Goal: Task Accomplishment & Management: Complete application form

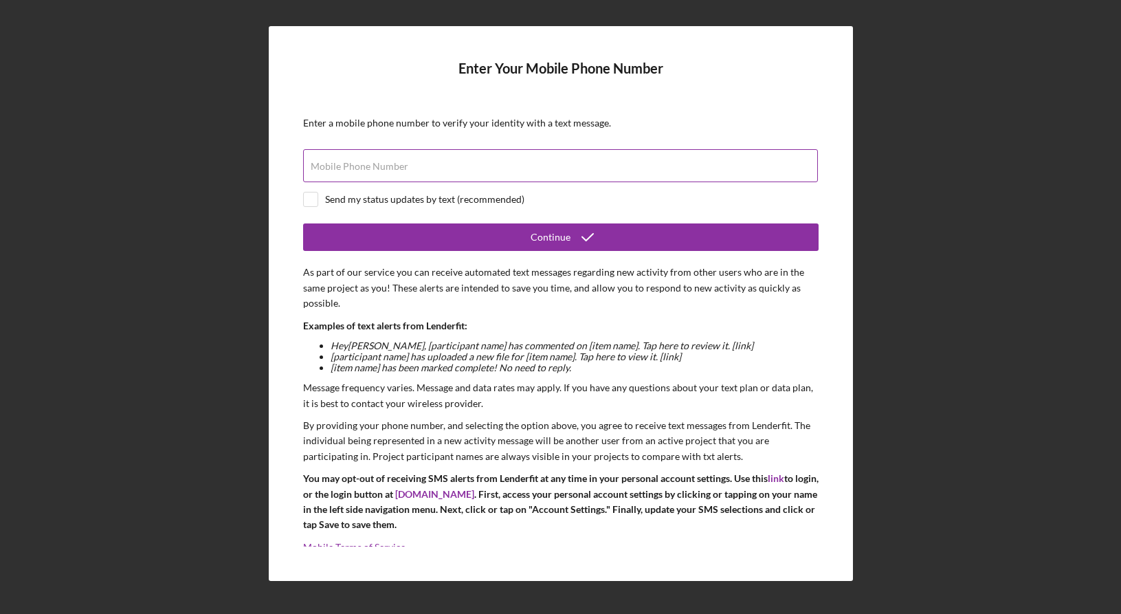
click at [385, 161] on label "Mobile Phone Number" at bounding box center [360, 166] width 98 height 11
click at [385, 161] on input "Mobile Phone Number" at bounding box center [560, 165] width 515 height 33
click at [541, 162] on div "Mobile Phone Number" at bounding box center [561, 166] width 516 height 34
click at [534, 171] on input "Mobile Phone Number" at bounding box center [560, 165] width 515 height 33
paste input "[PHONE_NUMBER]"
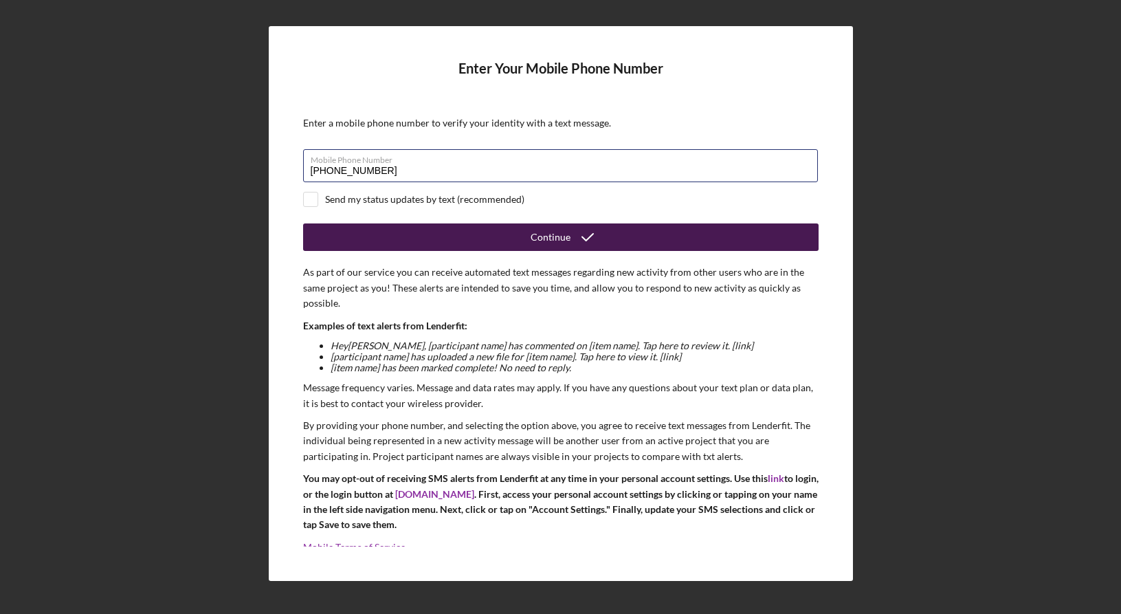
type input "[PHONE_NUMBER]"
click at [521, 240] on button "Continue" at bounding box center [561, 236] width 516 height 27
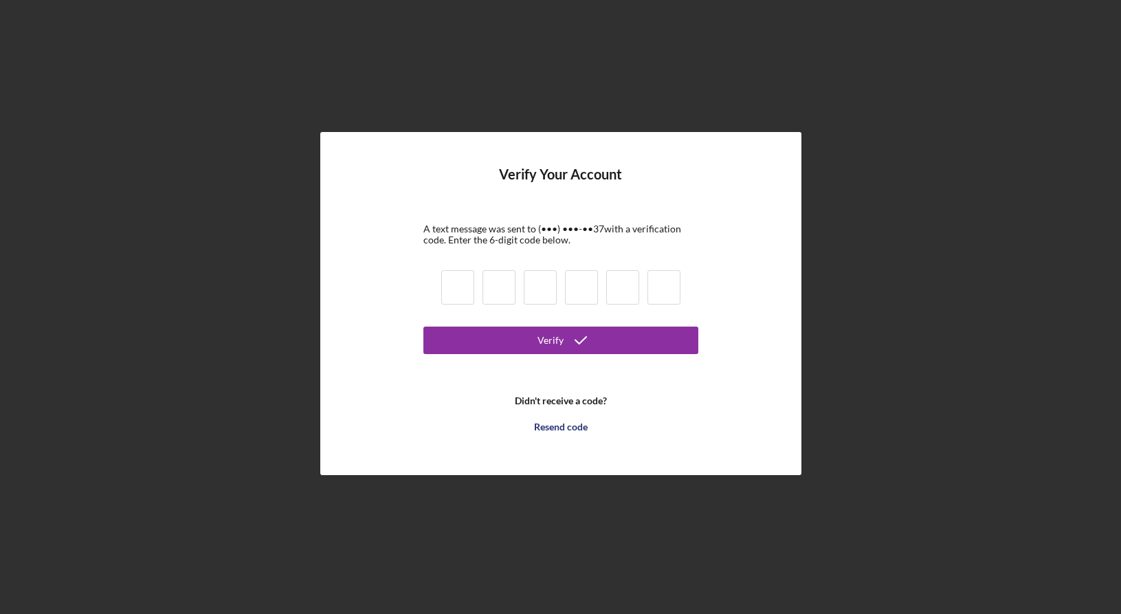
click at [458, 288] on input at bounding box center [457, 287] width 33 height 34
paste input "2"
type input "2"
type input "6"
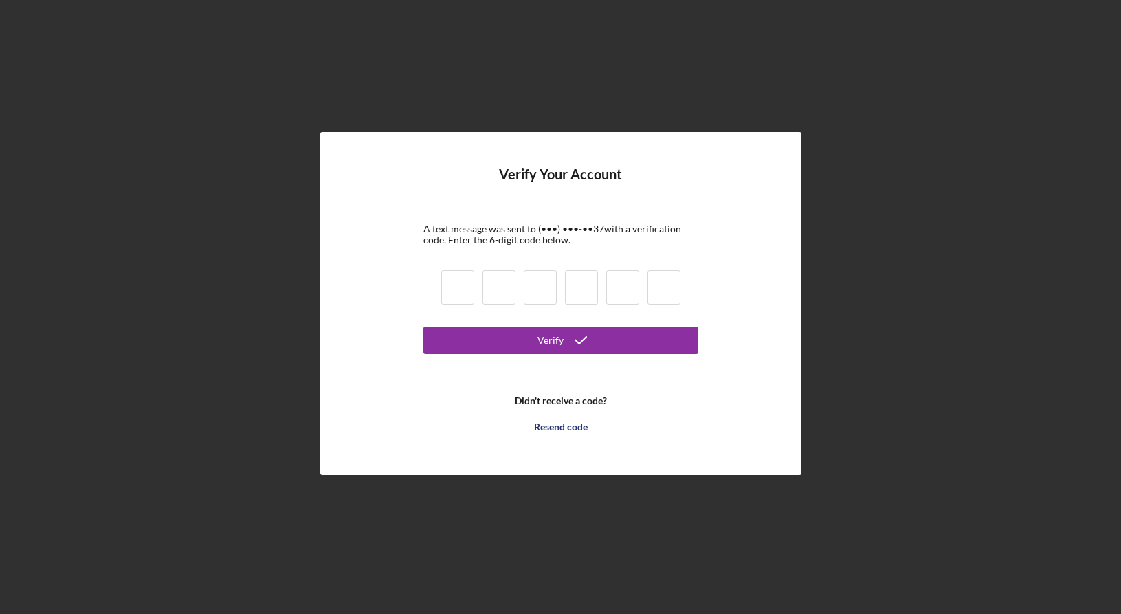
type input "4"
type input "6"
type input "5"
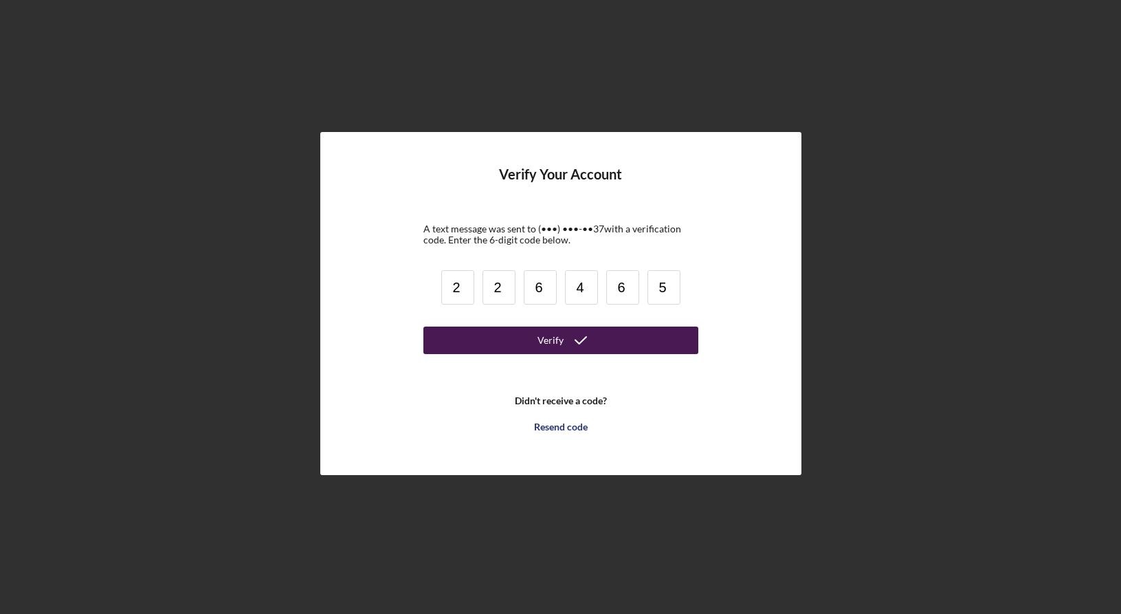
click at [525, 340] on button "Verify" at bounding box center [560, 340] width 275 height 27
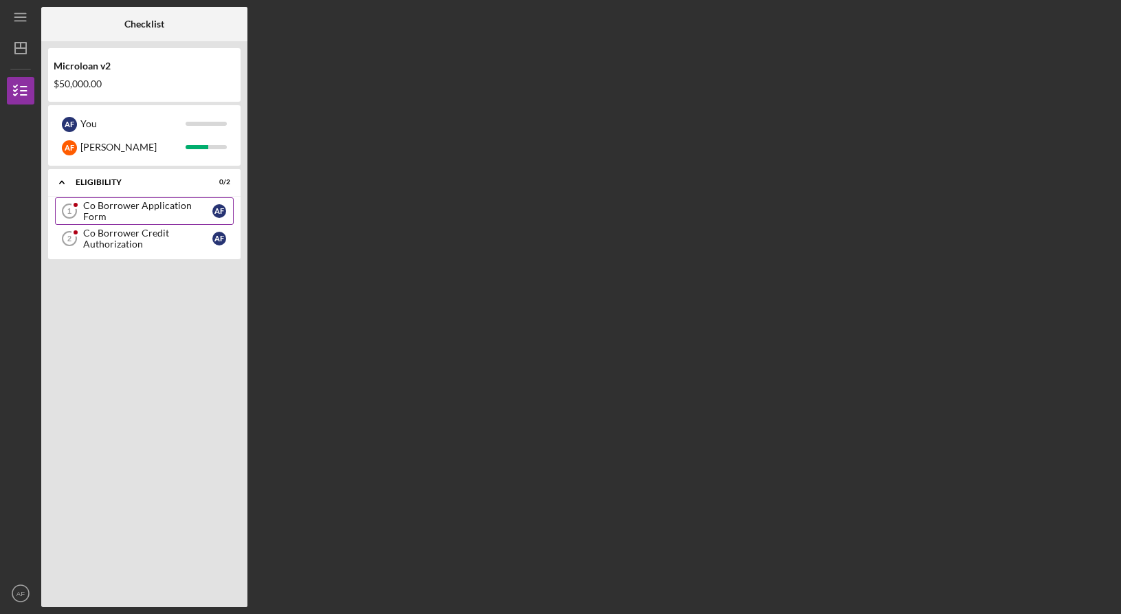
click at [145, 211] on div "Co Borrower Application Form" at bounding box center [147, 211] width 129 height 22
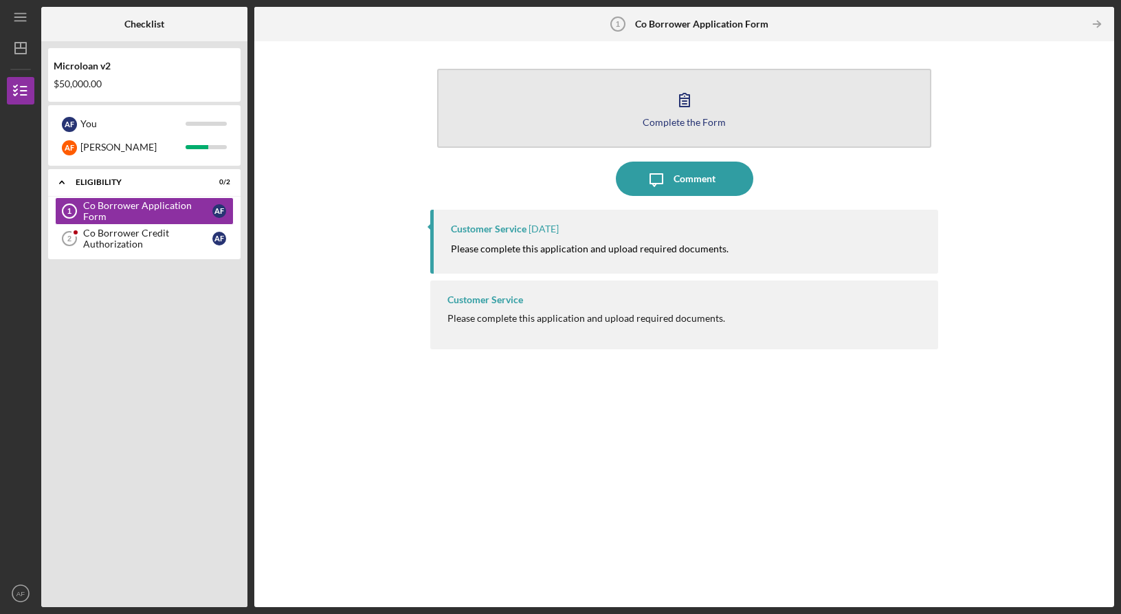
click at [715, 107] on button "Complete the Form Form" at bounding box center [684, 108] width 494 height 79
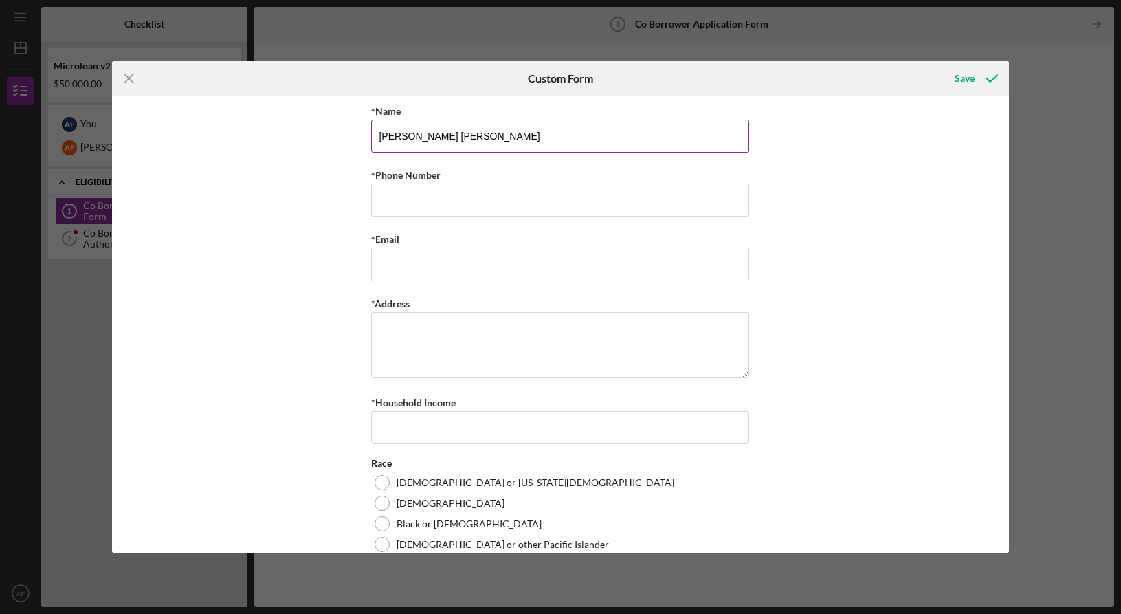
type input "[PERSON_NAME] [PERSON_NAME]"
paste input "‪[PHONE_NUMBER]‬"
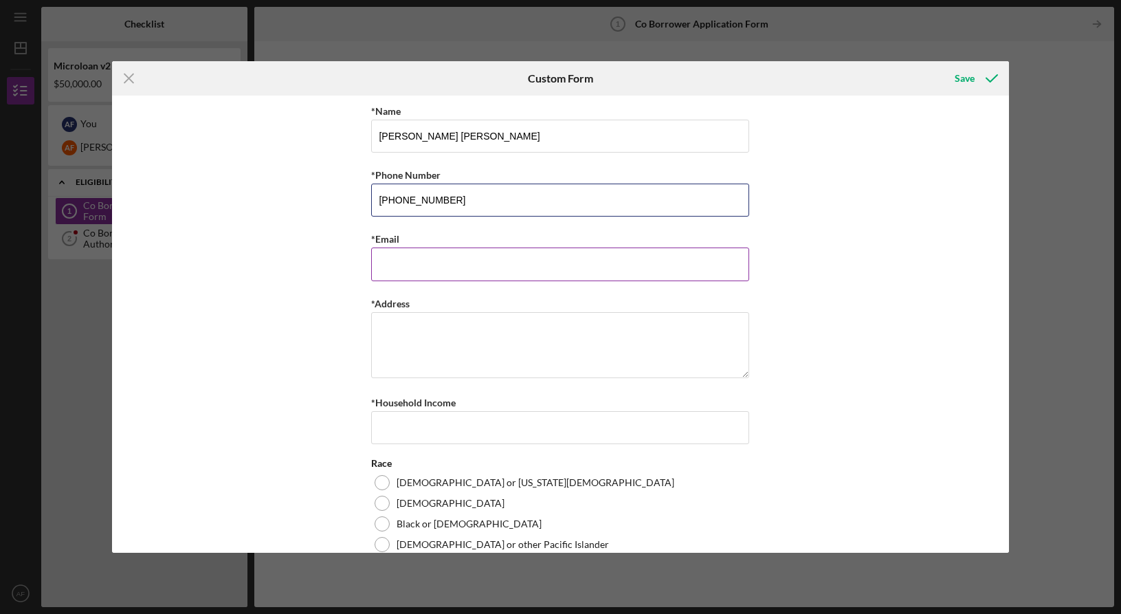
type input "‪[PHONE_NUMBER]‬"
type input "[EMAIL_ADDRESS][DOMAIN_NAME]"
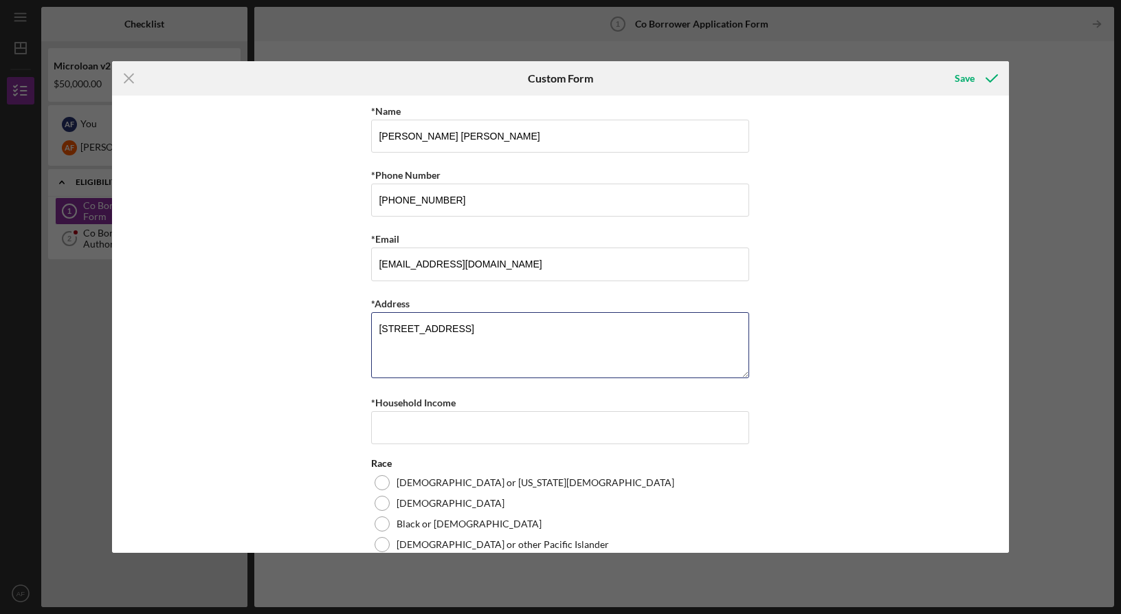
type textarea "[STREET_ADDRESS]"
click at [851, 351] on div "*Name [PERSON_NAME] [PERSON_NAME] *Phone Number ‪[PHONE_NUMBER]‬ *Email [EMAIL_…" at bounding box center [560, 324] width 897 height 456
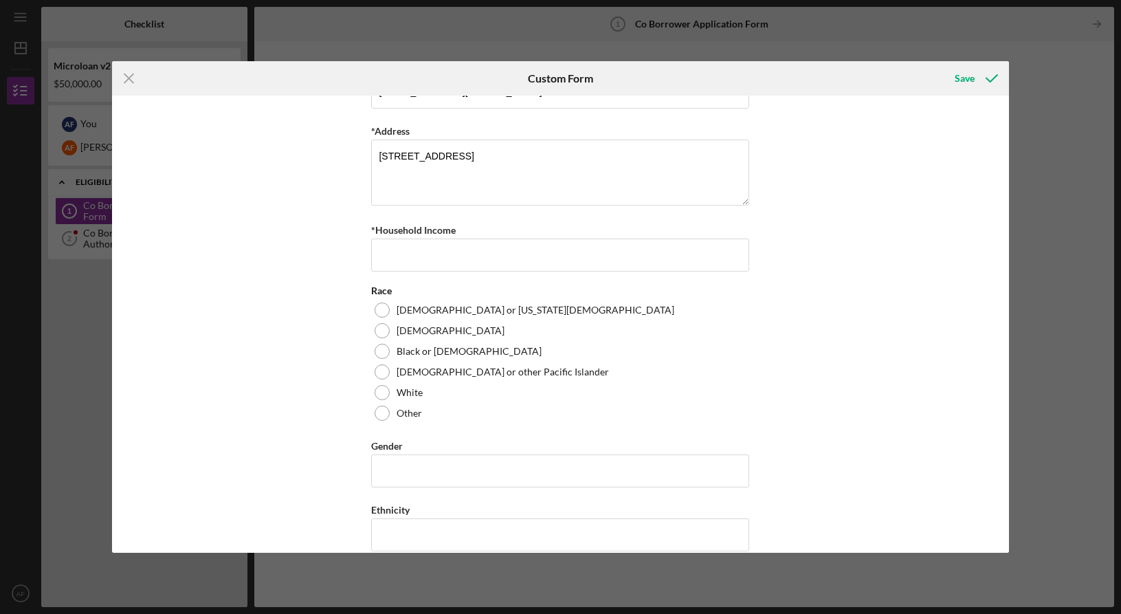
scroll to position [155, 0]
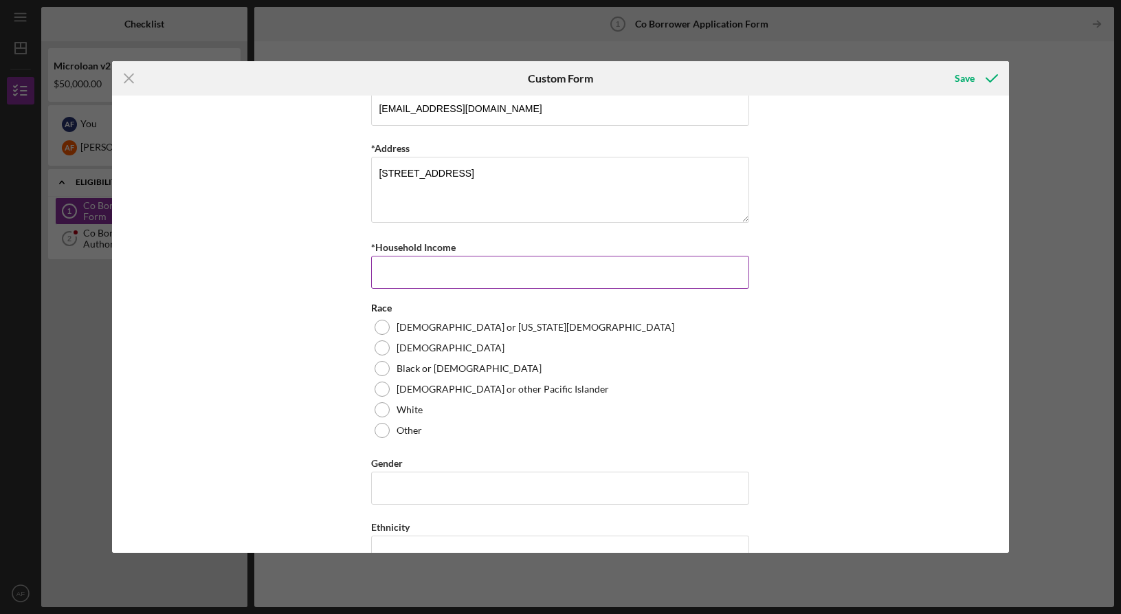
click at [544, 262] on input "*Household Income" at bounding box center [560, 272] width 378 height 33
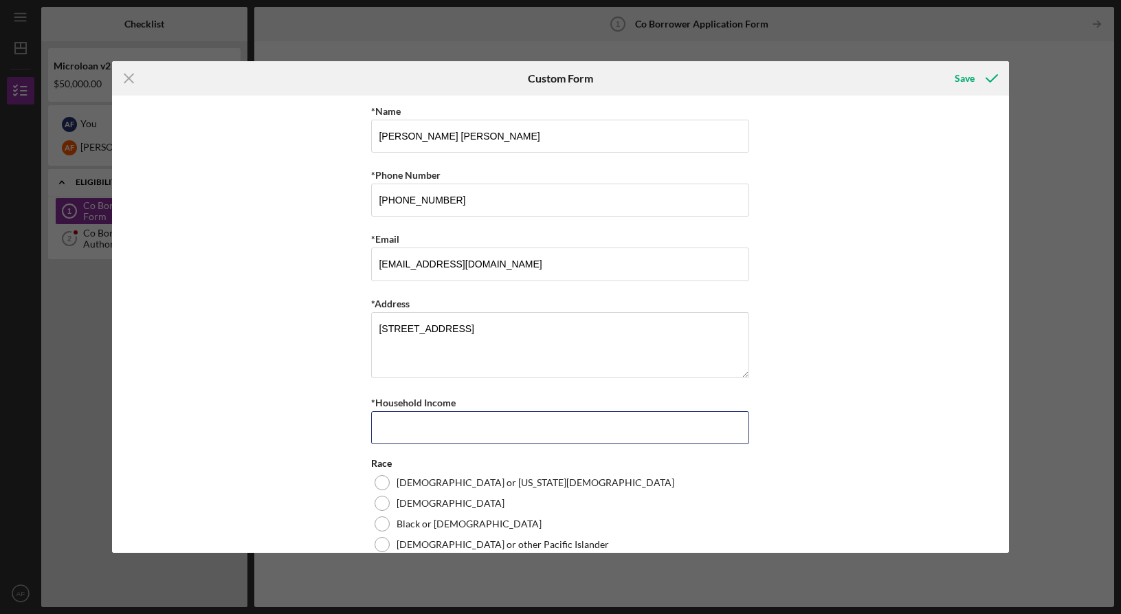
scroll to position [131, 0]
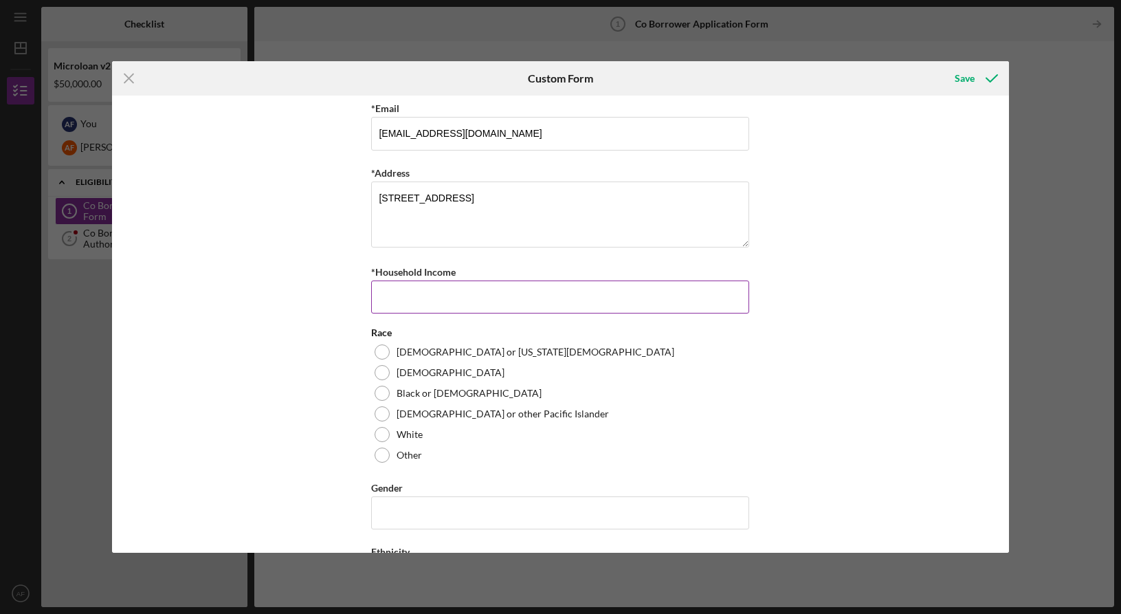
paste input "17,632.33"
click at [442, 294] on input "17,632.33" at bounding box center [560, 296] width 378 height 33
click at [860, 290] on div "*Name [PERSON_NAME] [PERSON_NAME] *Phone Number ‪[PHONE_NUMBER]‬ *Email [EMAIL_…" at bounding box center [560, 324] width 897 height 456
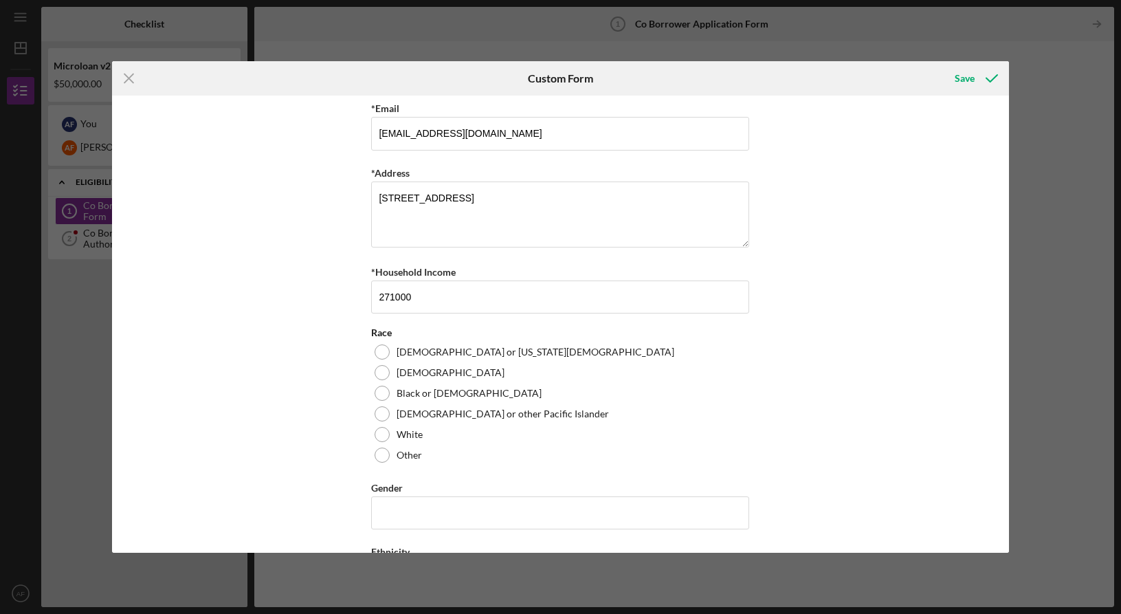
click at [307, 319] on div "*Name [PERSON_NAME] [PERSON_NAME] *Phone Number ‪[PHONE_NUMBER]‬ *Email [EMAIL_…" at bounding box center [560, 324] width 897 height 456
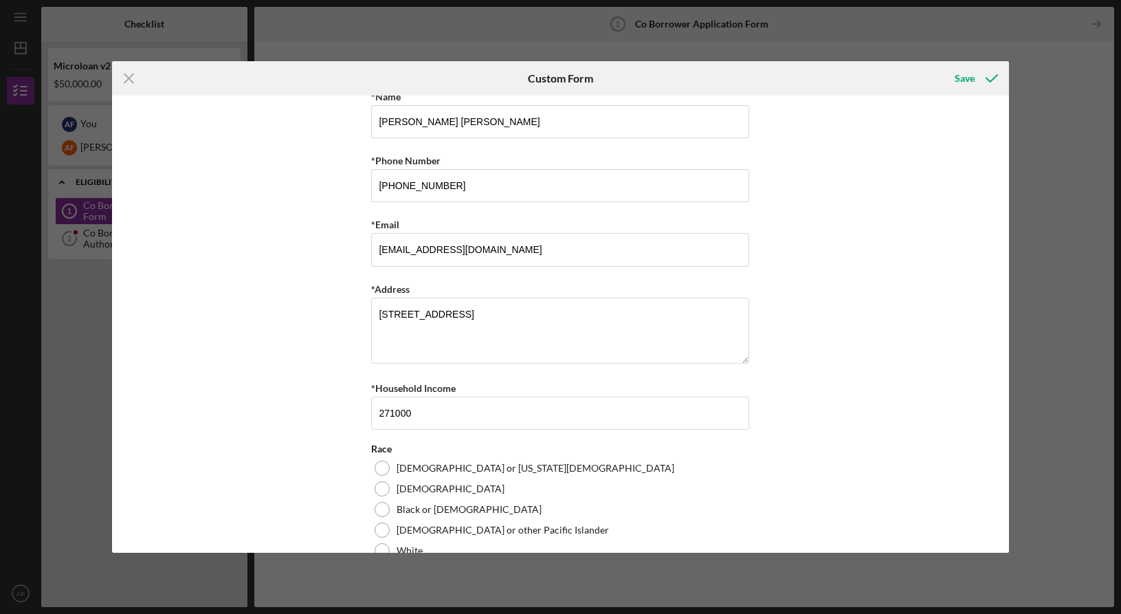
scroll to position [0, 0]
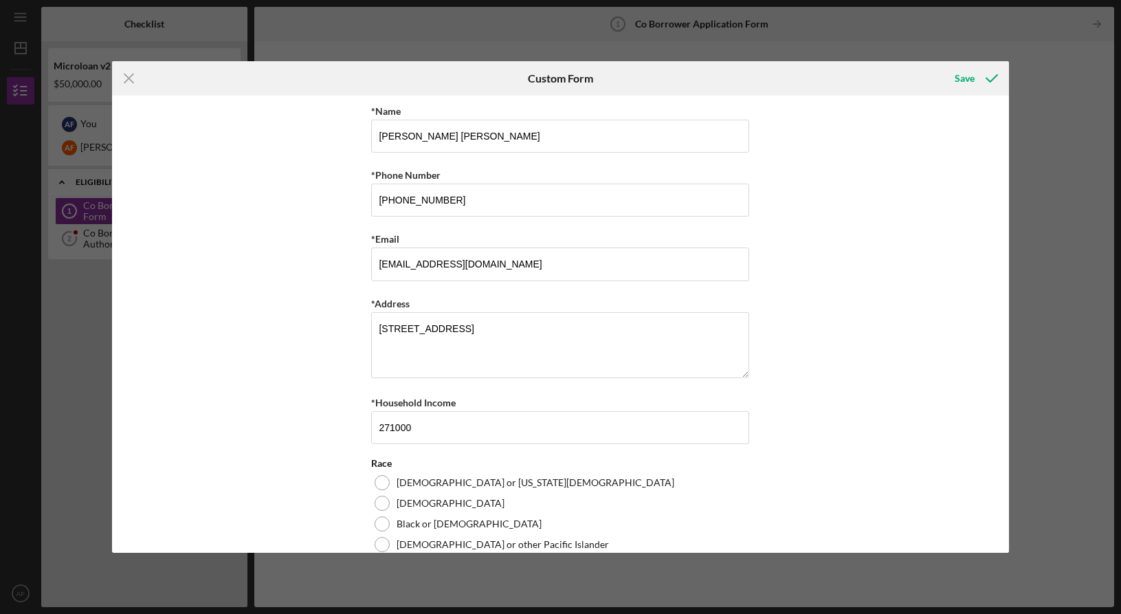
click at [263, 285] on div "*Name [PERSON_NAME] [PERSON_NAME] *Phone Number ‪[PHONE_NUMBER]‬ *Email [EMAIL_…" at bounding box center [560, 324] width 897 height 456
drag, startPoint x: 438, startPoint y: 424, endPoint x: 357, endPoint y: 428, distance: 81.2
click at [357, 428] on div "*Name [PERSON_NAME] [PERSON_NAME] *Phone Number ‪[PHONE_NUMBER]‬ *Email [EMAIL_…" at bounding box center [560, 324] width 897 height 456
type input "291300"
click at [797, 428] on div "*Name [PERSON_NAME] [PERSON_NAME] *Phone Number ‪[PHONE_NUMBER]‬ *Email [EMAIL_…" at bounding box center [560, 324] width 897 height 456
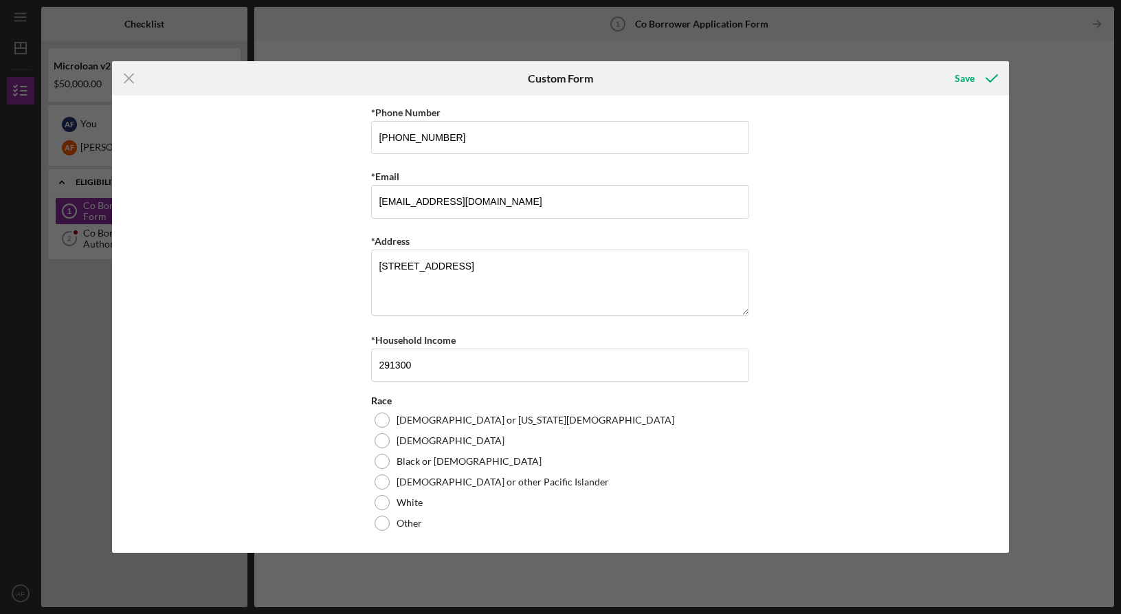
scroll to position [192, 0]
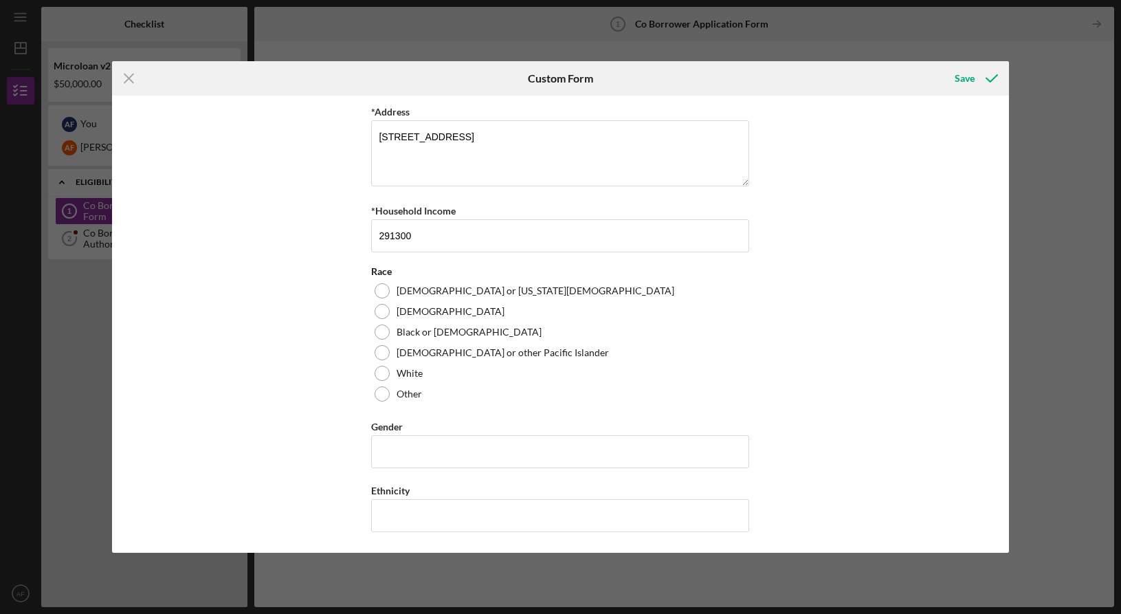
click at [916, 275] on div "*Name [PERSON_NAME] [PERSON_NAME] *Phone Number ‪[PHONE_NUMBER]‬ *Email [EMAIL_…" at bounding box center [560, 324] width 897 height 456
click at [381, 394] on div at bounding box center [382, 393] width 15 height 15
click at [437, 412] on textarea at bounding box center [560, 426] width 378 height 44
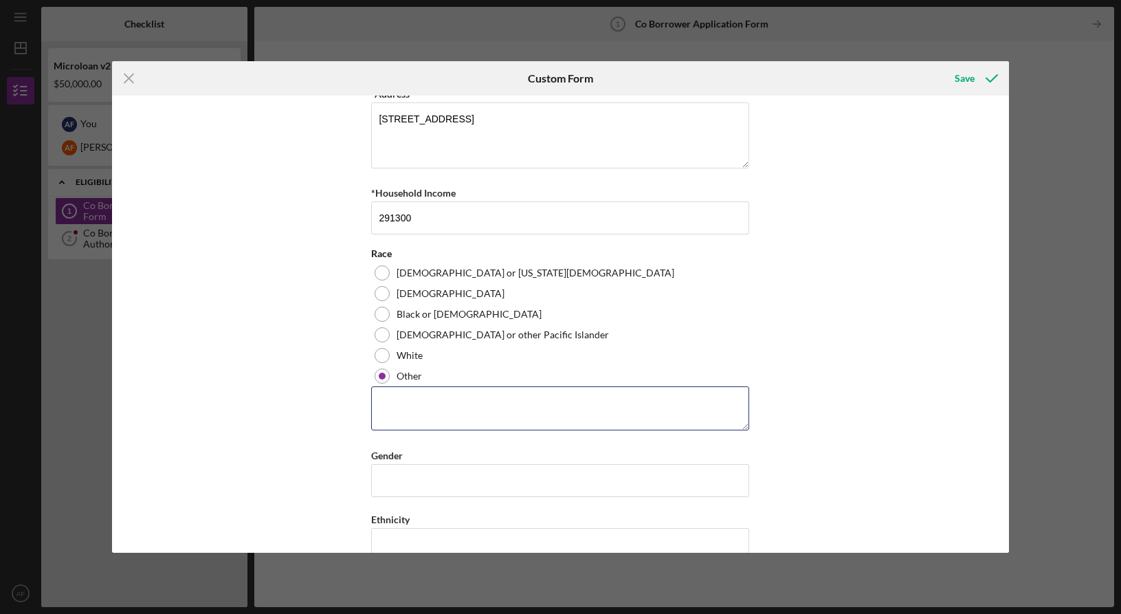
scroll to position [238, 0]
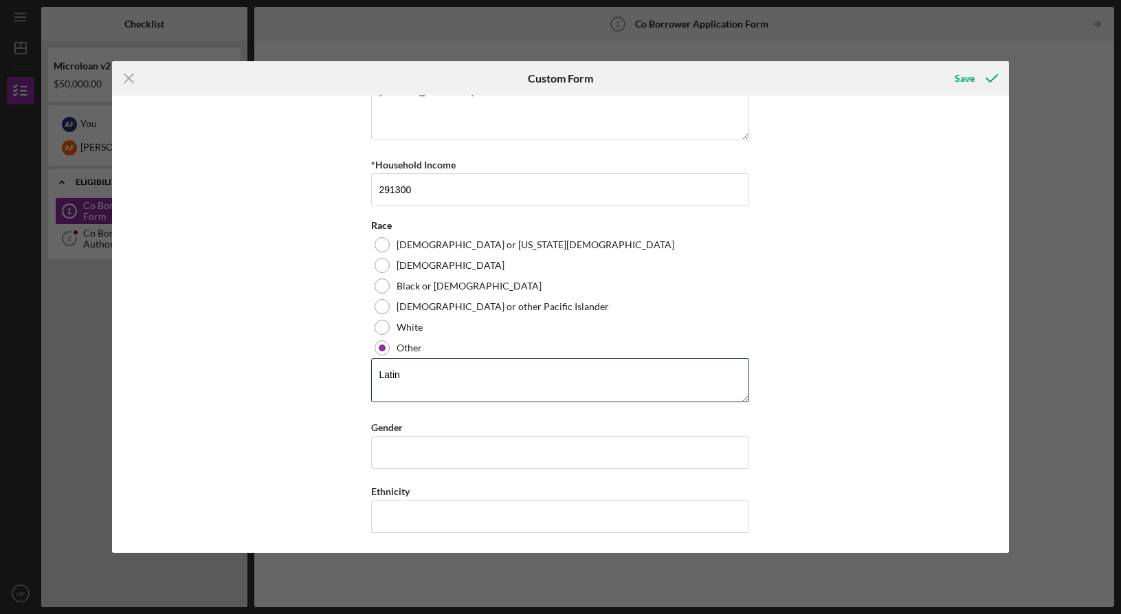
type textarea "Latin"
click at [267, 443] on div "*Name [PERSON_NAME] [PERSON_NAME] *Phone Number ‪[PHONE_NUMBER]‬ *Email [EMAIL_…" at bounding box center [560, 324] width 897 height 456
click at [443, 456] on input "Gender" at bounding box center [560, 452] width 378 height 33
type input "[DEMOGRAPHIC_DATA]"
click at [291, 464] on div "*Name [PERSON_NAME] [PERSON_NAME] *Phone Number ‪[PHONE_NUMBER]‬ *Email [EMAIL_…" at bounding box center [560, 324] width 897 height 456
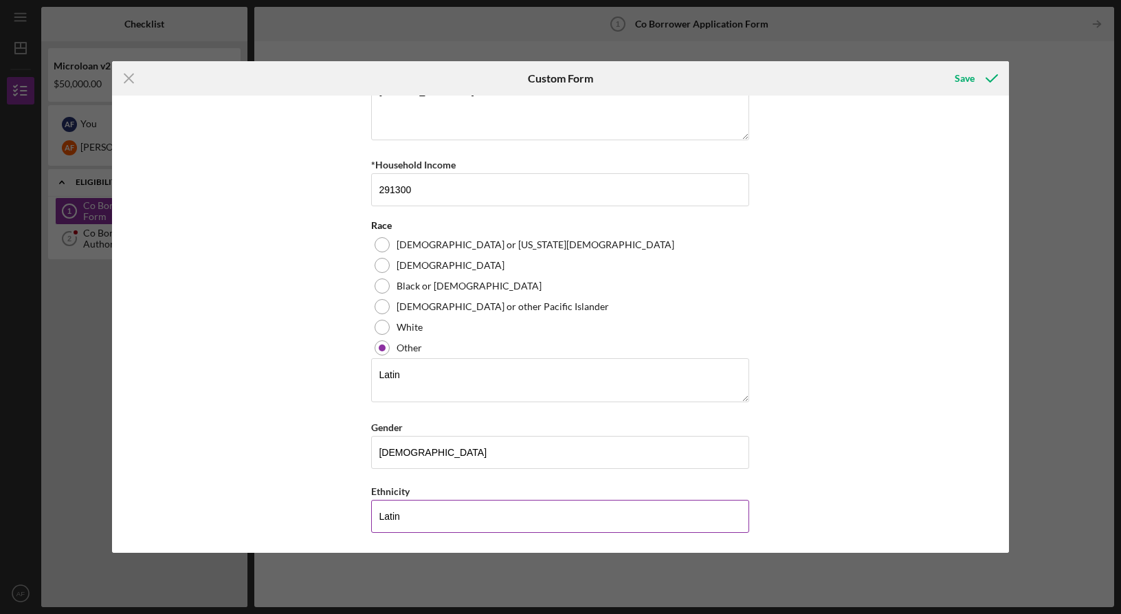
click at [409, 523] on input "Latin" at bounding box center [560, 516] width 378 height 33
type input "[DEMOGRAPHIC_DATA]"
click at [450, 388] on textarea "Latin" at bounding box center [560, 380] width 378 height 44
click at [290, 386] on div "*Name [PERSON_NAME] [PERSON_NAME] *Phone Number ‪[PHONE_NUMBER]‬ *Email [EMAIL_…" at bounding box center [560, 324] width 897 height 456
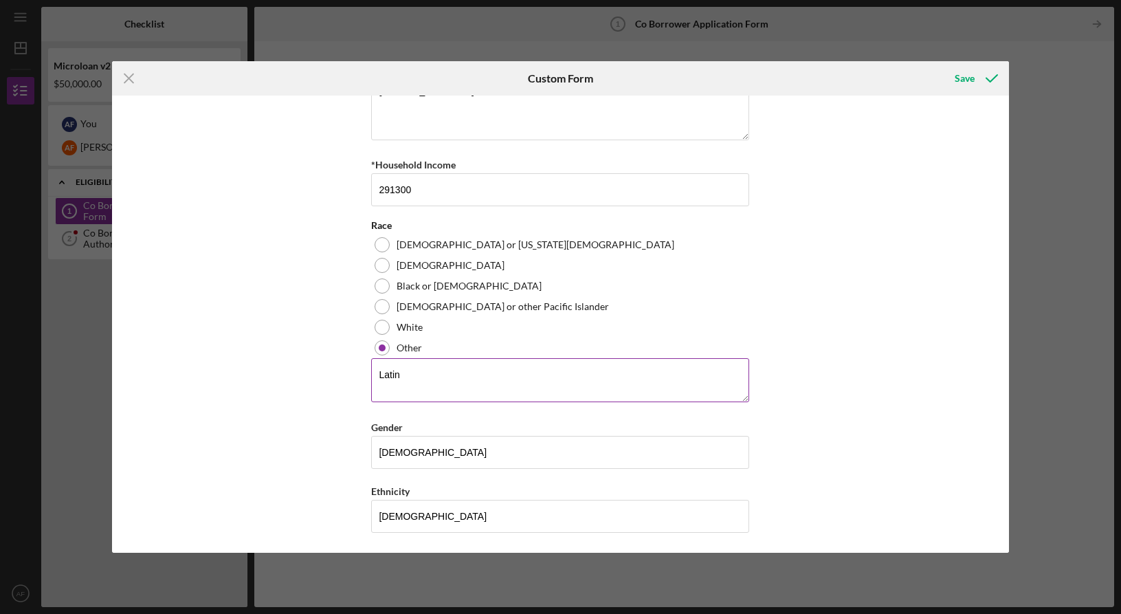
click at [437, 385] on textarea "Latin" at bounding box center [560, 380] width 378 height 44
type textarea "[DEMOGRAPHIC_DATA]"
click at [284, 394] on div "*Name [PERSON_NAME] [PERSON_NAME] *Phone Number ‪[PHONE_NUMBER]‬ *Email [EMAIL_…" at bounding box center [560, 324] width 897 height 456
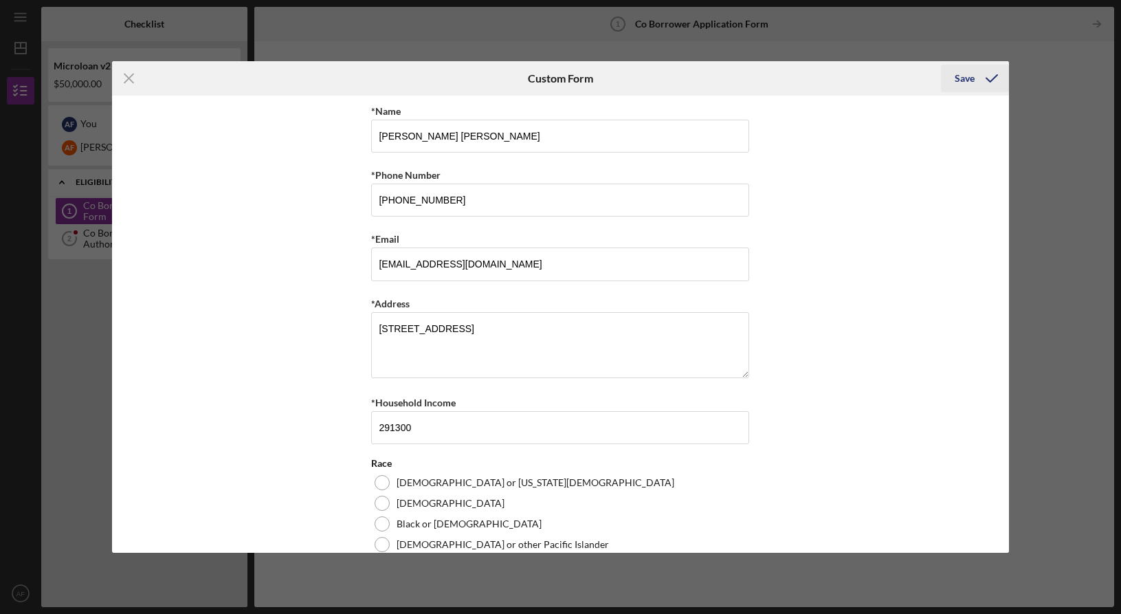
click at [995, 78] on icon "submit" at bounding box center [992, 78] width 34 height 34
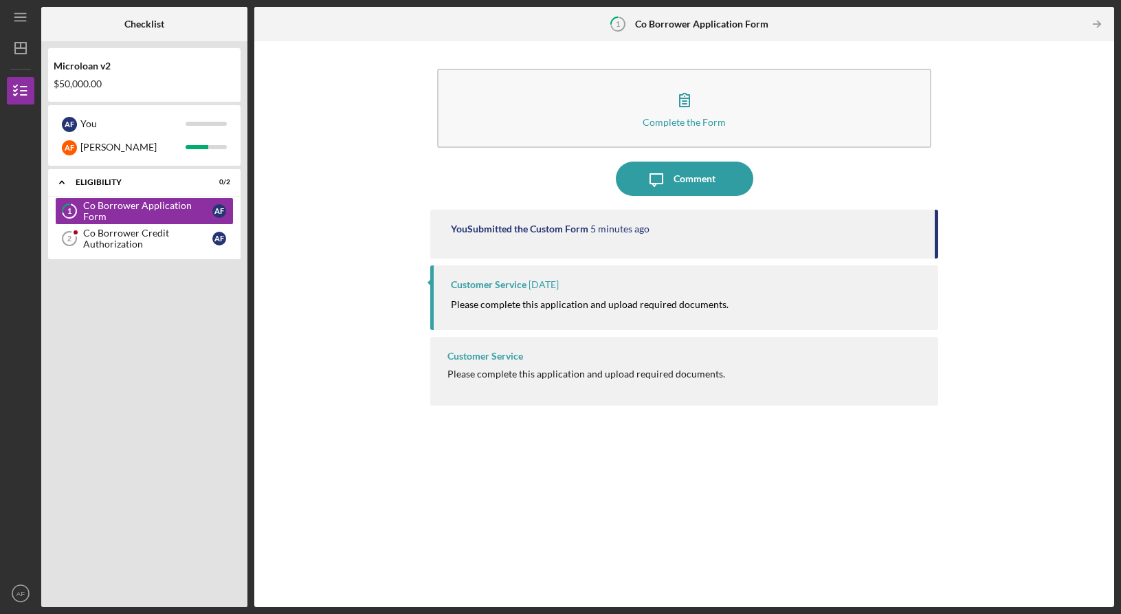
click at [346, 253] on div "Complete the Form Form Icon/Message Comment You Submitted the Custom Form 5 min…" at bounding box center [684, 324] width 846 height 552
click at [446, 177] on div "Icon/Message Comment" at bounding box center [684, 179] width 508 height 34
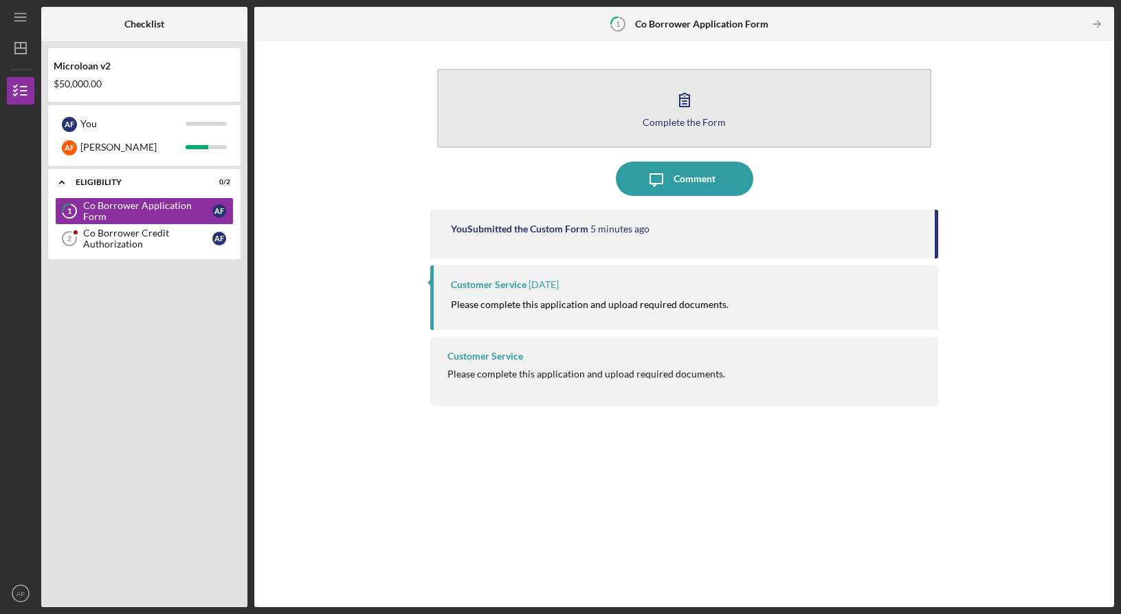
click at [571, 120] on button "Complete the Form Form" at bounding box center [684, 108] width 494 height 79
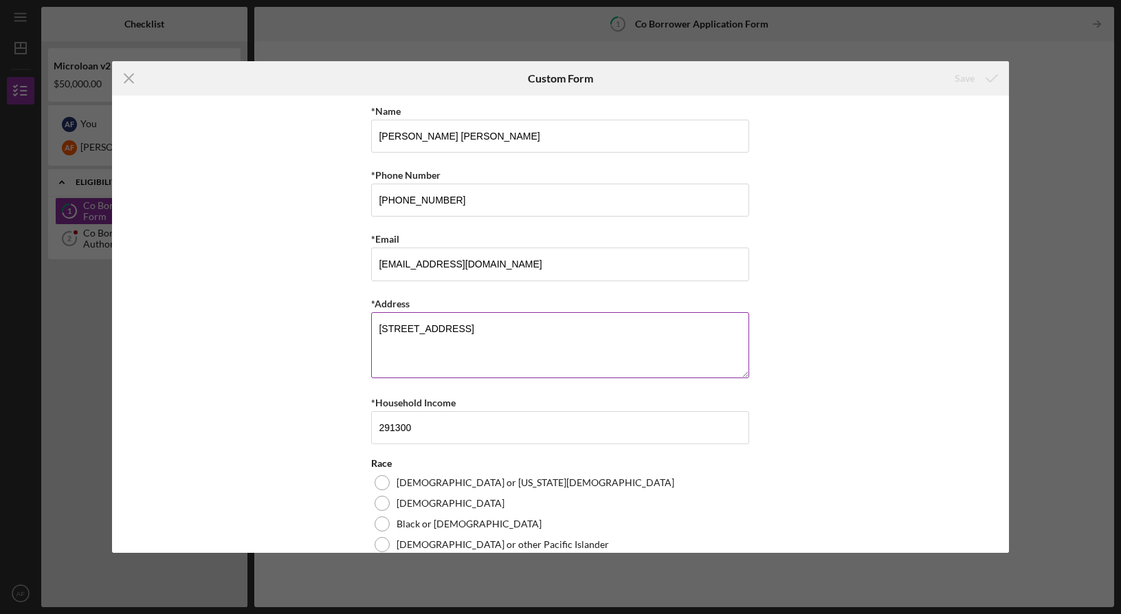
scroll to position [133, 0]
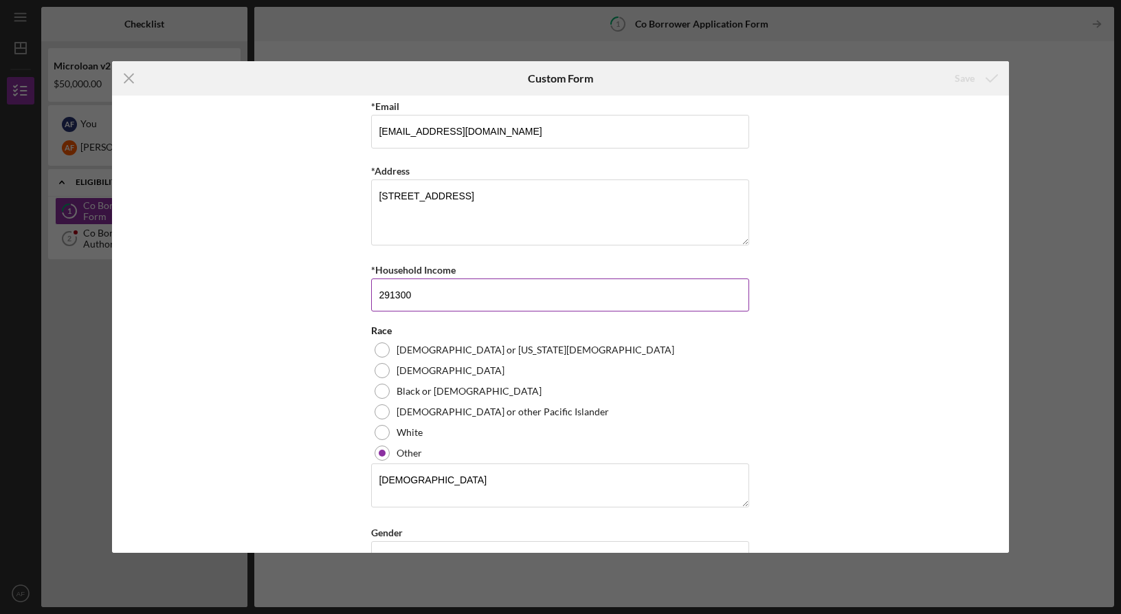
drag, startPoint x: 427, startPoint y: 293, endPoint x: 390, endPoint y: 297, distance: 36.7
click at [390, 297] on input "291300" at bounding box center [560, 294] width 378 height 33
drag, startPoint x: 452, startPoint y: 301, endPoint x: 389, endPoint y: 294, distance: 63.6
click at [389, 294] on input "291300" at bounding box center [560, 294] width 378 height 33
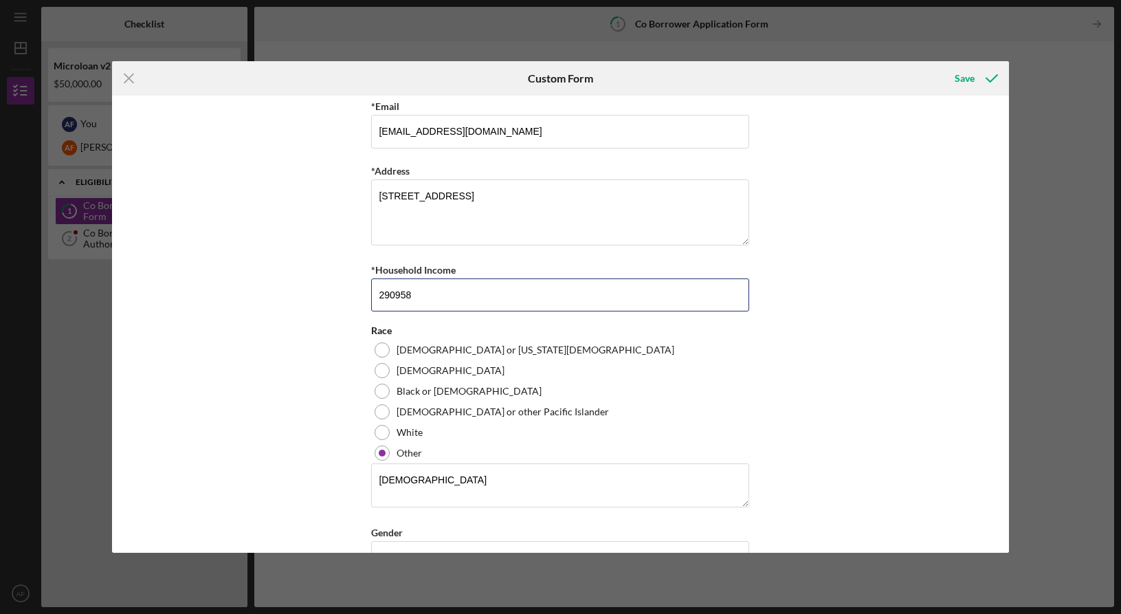
type input "290958"
click at [244, 377] on div "*Name [PERSON_NAME] [PERSON_NAME] *Phone Number ‪[PHONE_NUMBER]‬ *Email [EMAIL_…" at bounding box center [560, 324] width 897 height 456
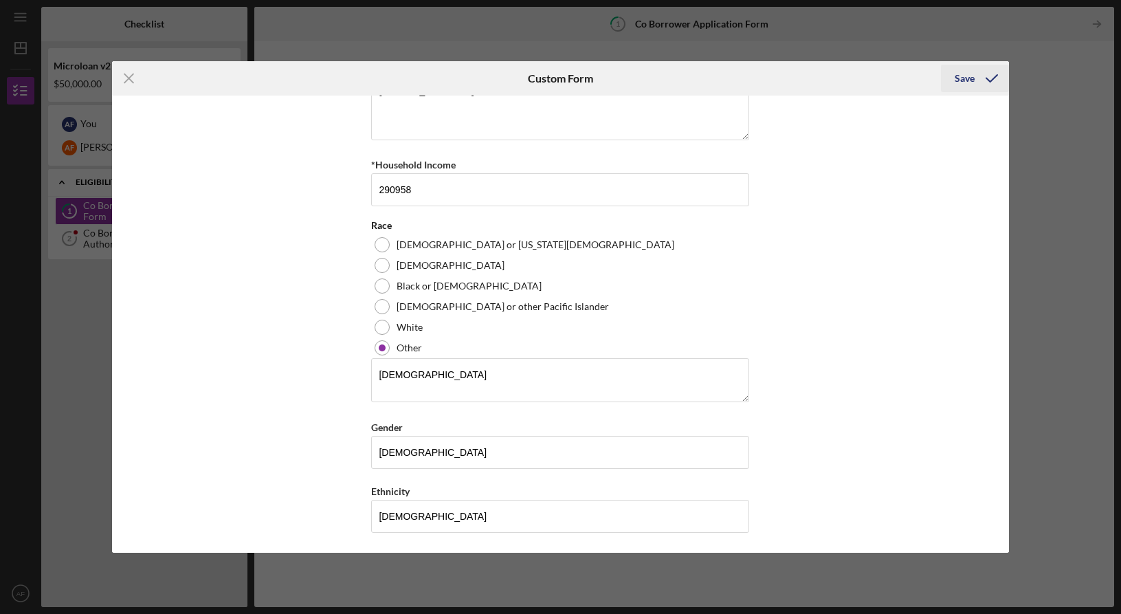
click at [971, 75] on div "Save" at bounding box center [965, 78] width 20 height 27
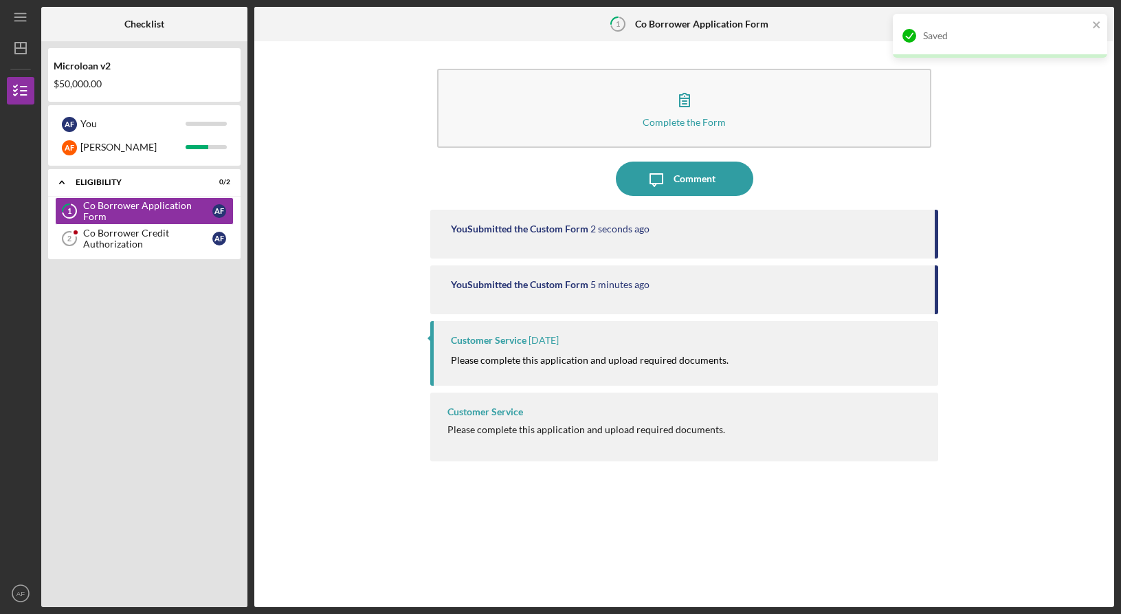
click at [360, 265] on div "Complete the Form Form Icon/Message Comment You Submitted the Custom Form 2 sec…" at bounding box center [684, 324] width 846 height 552
click at [124, 242] on div "Co Borrower Credit Authorization" at bounding box center [147, 239] width 129 height 22
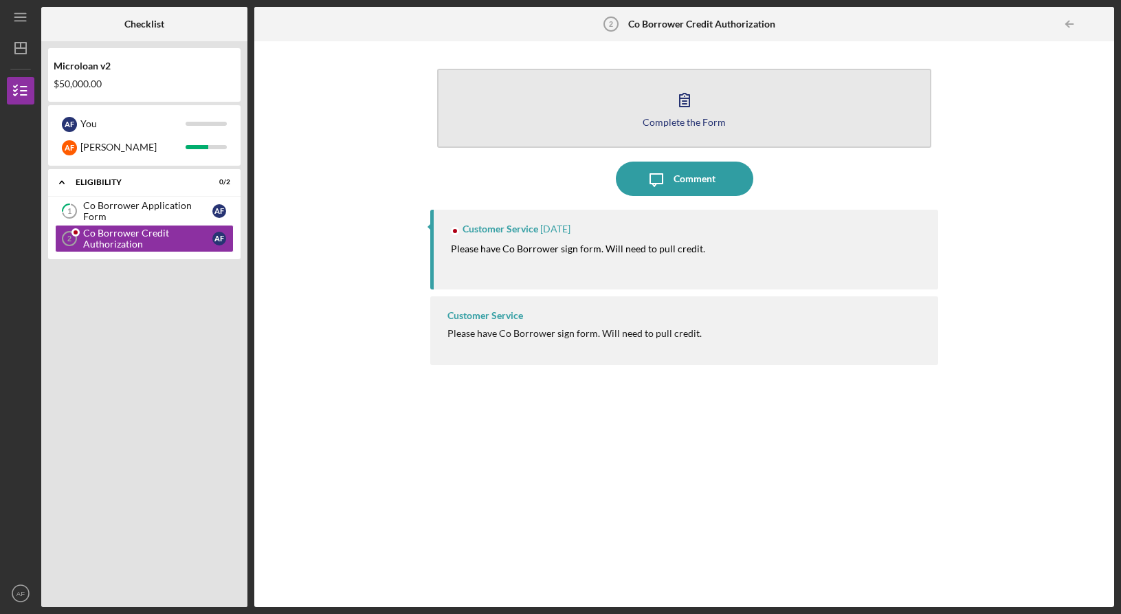
click at [738, 92] on button "Complete the Form Form" at bounding box center [684, 108] width 494 height 79
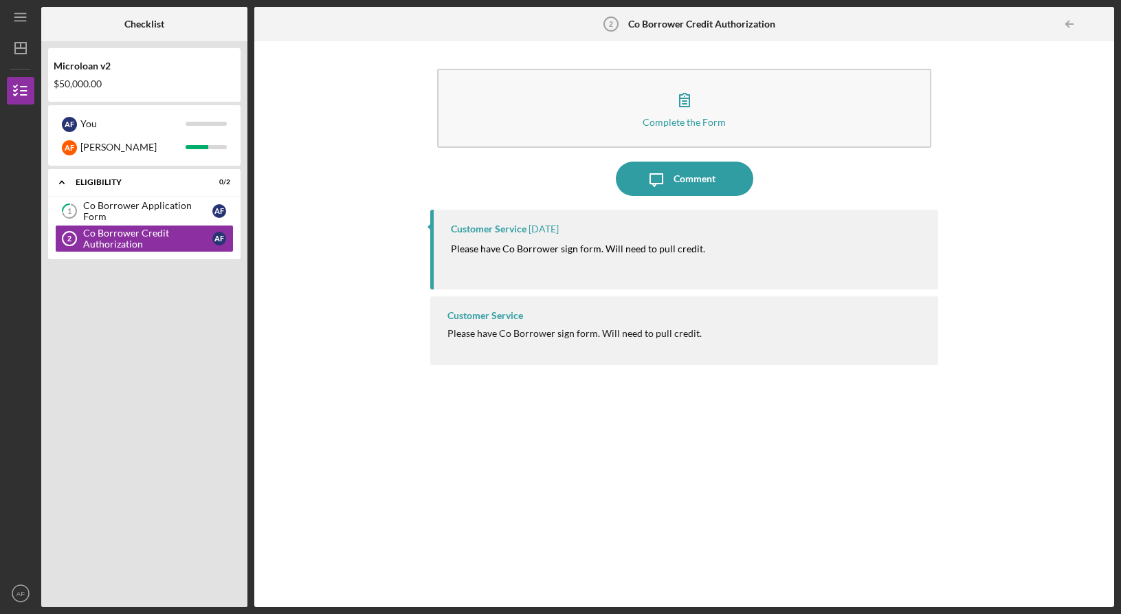
click at [501, 334] on div "Please have Co Borrower sign form. Will need to pull credit." at bounding box center [575, 333] width 254 height 11
click at [375, 418] on div "Complete the Form Form Icon/Message Comment Customer Service [DATE] Please have…" at bounding box center [684, 324] width 846 height 552
click at [346, 209] on div "Complete the Form Form Icon/Message Comment Customer Service [DATE] Please have…" at bounding box center [684, 324] width 846 height 552
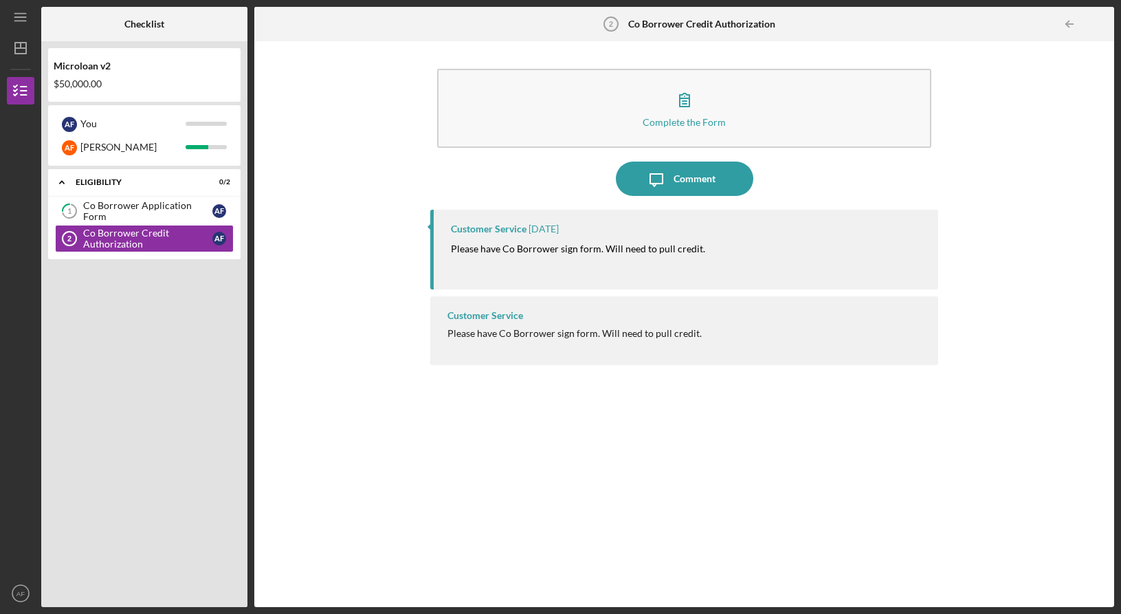
click at [349, 256] on div "Complete the Form Form Icon/Message Comment Customer Service [DATE] Please have…" at bounding box center [684, 324] width 846 height 552
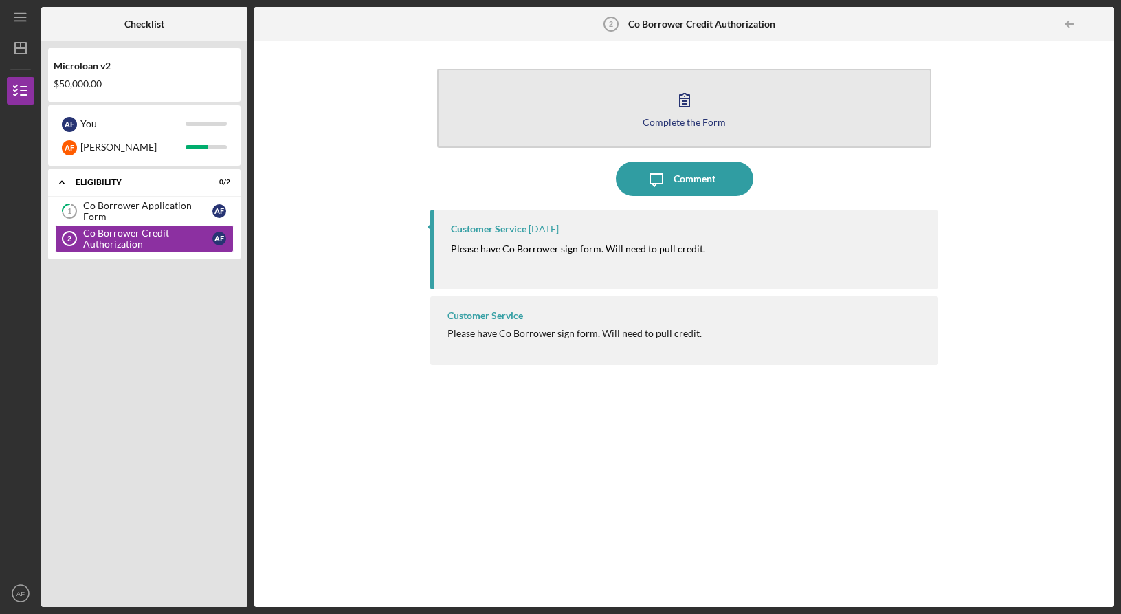
click at [613, 131] on button "Complete the Form Form" at bounding box center [684, 108] width 494 height 79
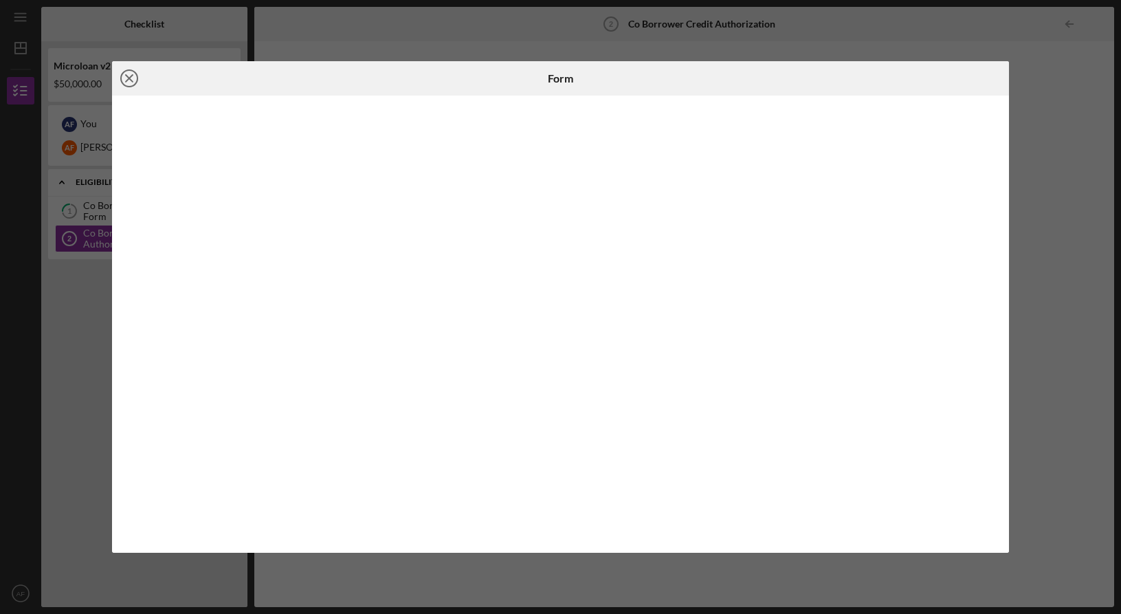
click at [129, 80] on icon "Icon/Close" at bounding box center [129, 78] width 34 height 34
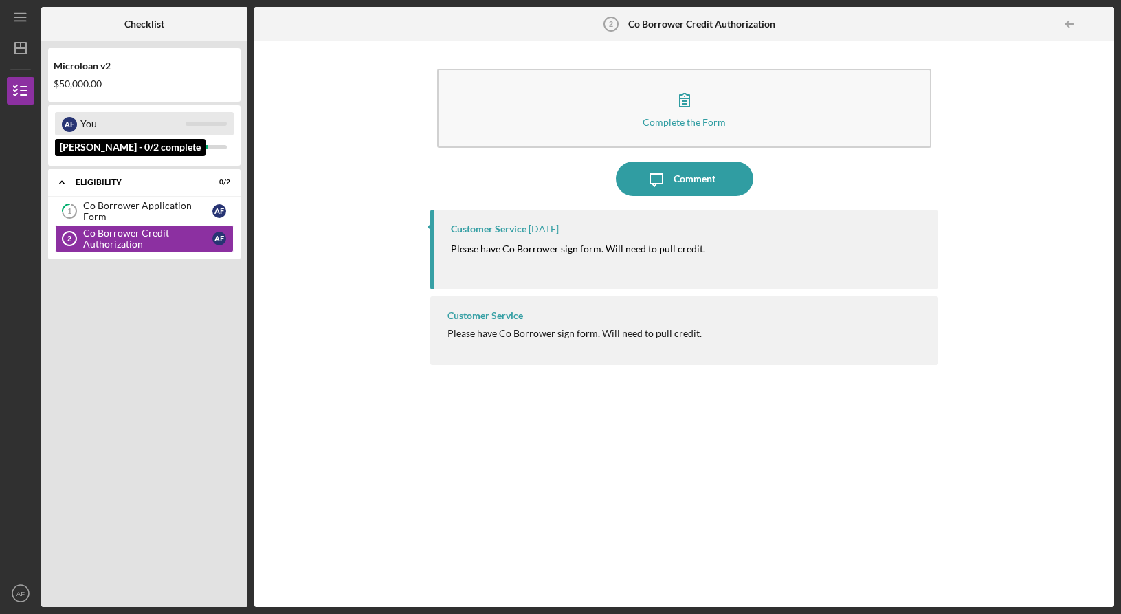
click at [162, 127] on div "You" at bounding box center [132, 123] width 105 height 23
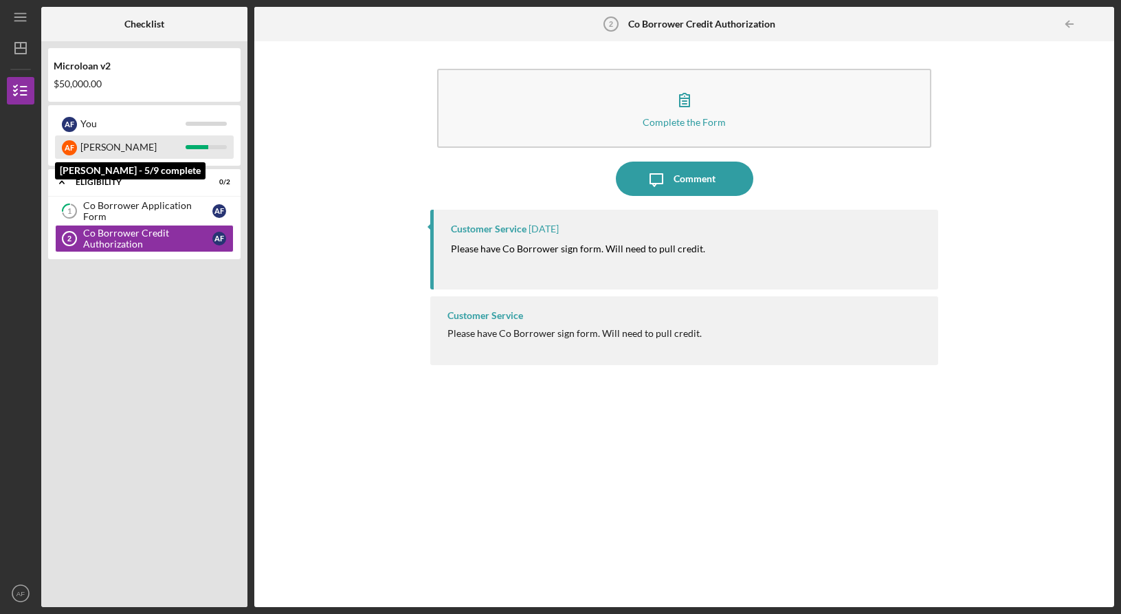
click at [152, 148] on div "[PERSON_NAME]" at bounding box center [132, 146] width 105 height 23
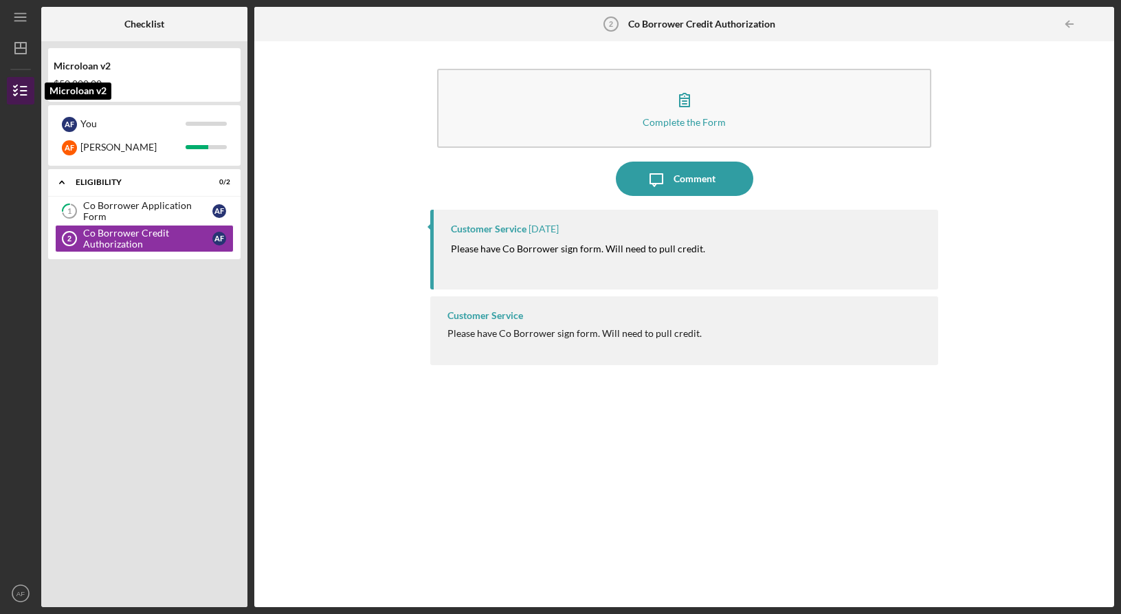
click at [21, 91] on line "button" at bounding box center [24, 91] width 6 height 0
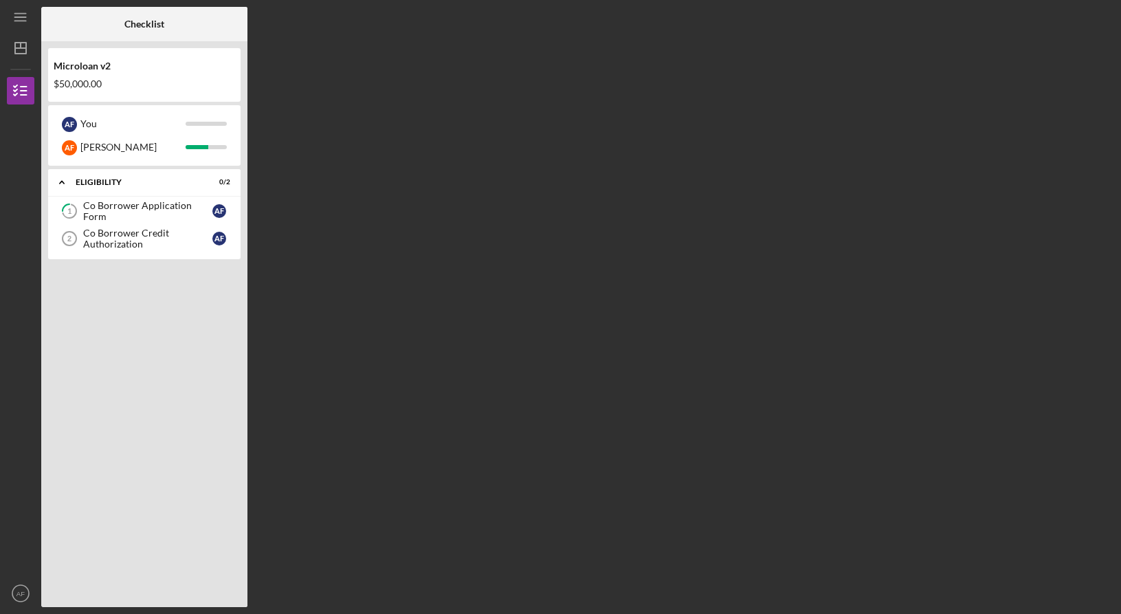
click at [144, 349] on div "Icon/Expander Eligibility 0 / 2 1 Co Borrower Application Form A F Co Borrower …" at bounding box center [144, 384] width 192 height 431
click at [30, 19] on icon "Icon/Menu" at bounding box center [20, 17] width 31 height 31
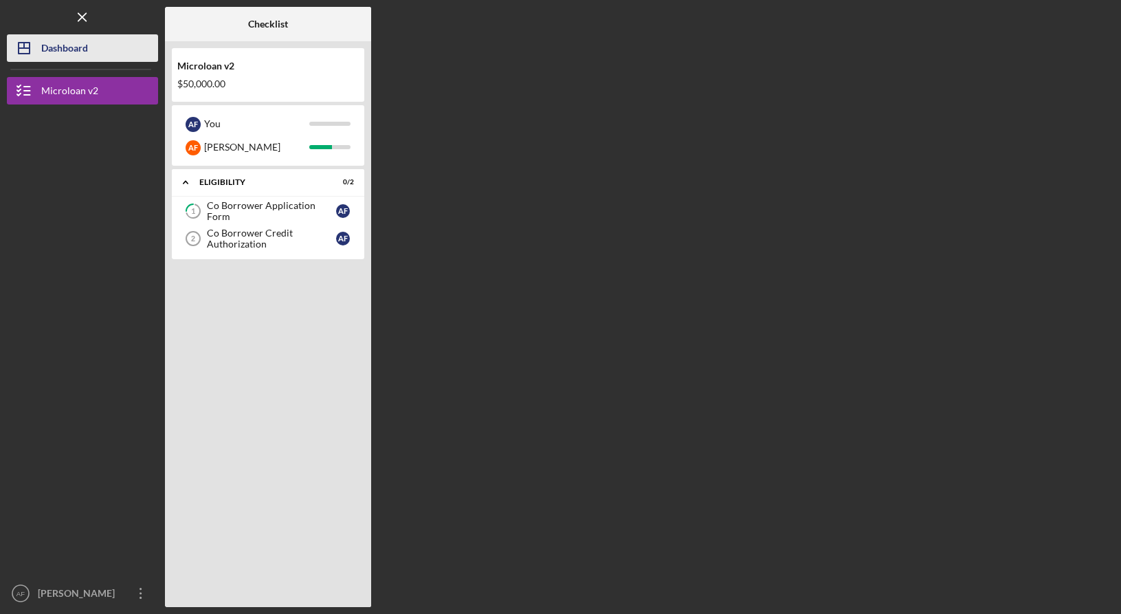
click at [35, 49] on icon "Icon/Dashboard" at bounding box center [24, 48] width 34 height 34
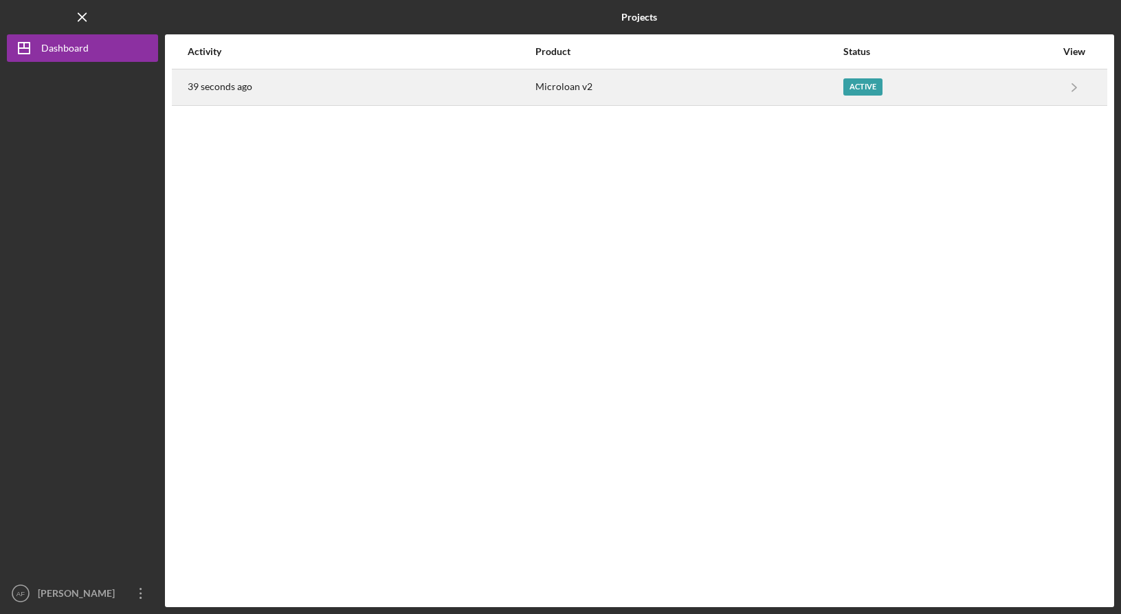
click at [401, 83] on div "39 seconds ago" at bounding box center [361, 87] width 346 height 34
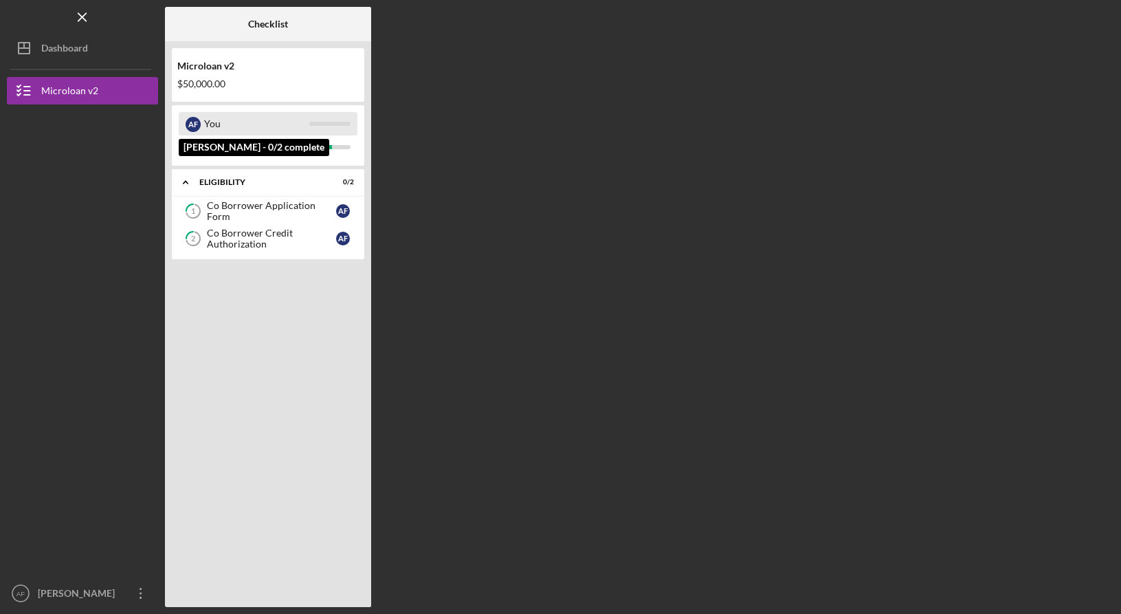
click at [283, 121] on div "You" at bounding box center [256, 123] width 105 height 23
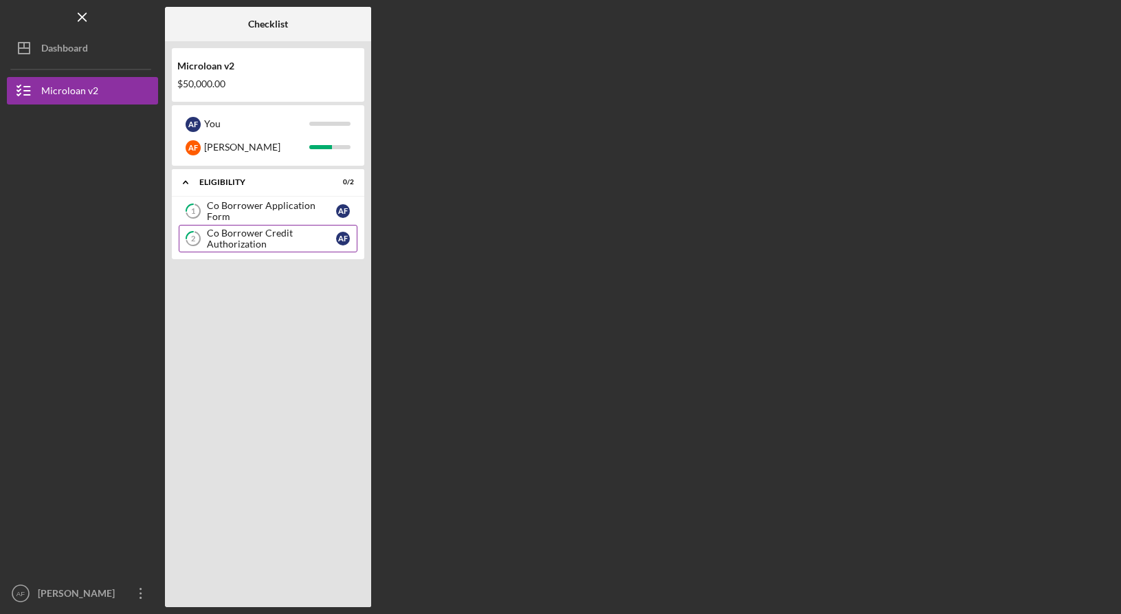
click at [254, 237] on div "Co Borrower Credit Authorization" at bounding box center [271, 239] width 129 height 22
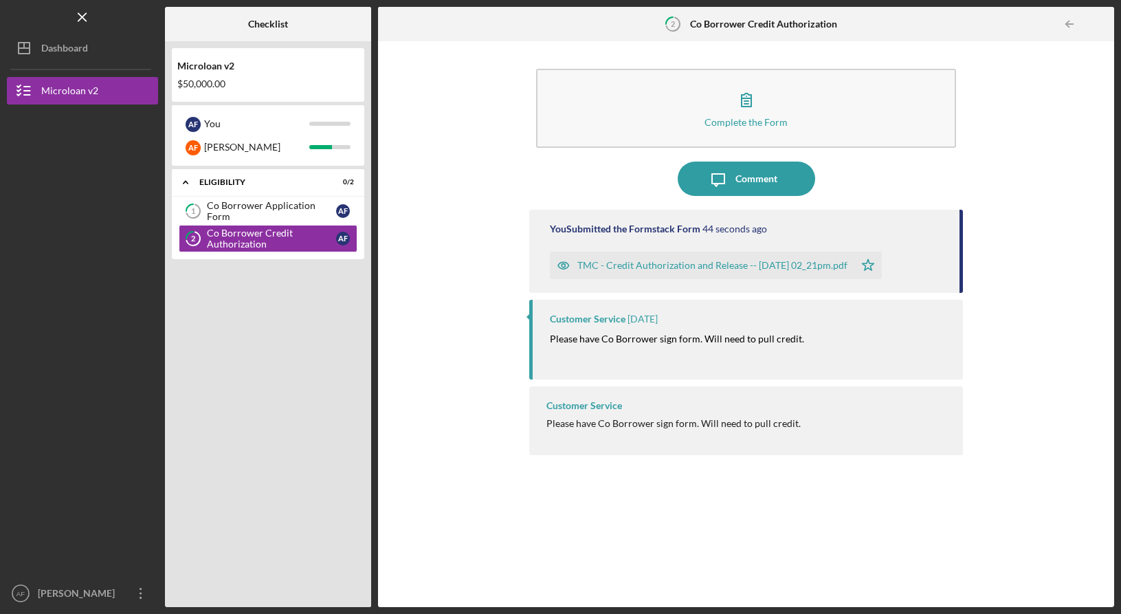
click at [454, 306] on div "Complete the Form Form Icon/Message Comment You Submitted the Formstack Form 44…" at bounding box center [746, 324] width 723 height 552
click at [261, 210] on div "Co Borrower Application Form" at bounding box center [271, 211] width 129 height 22
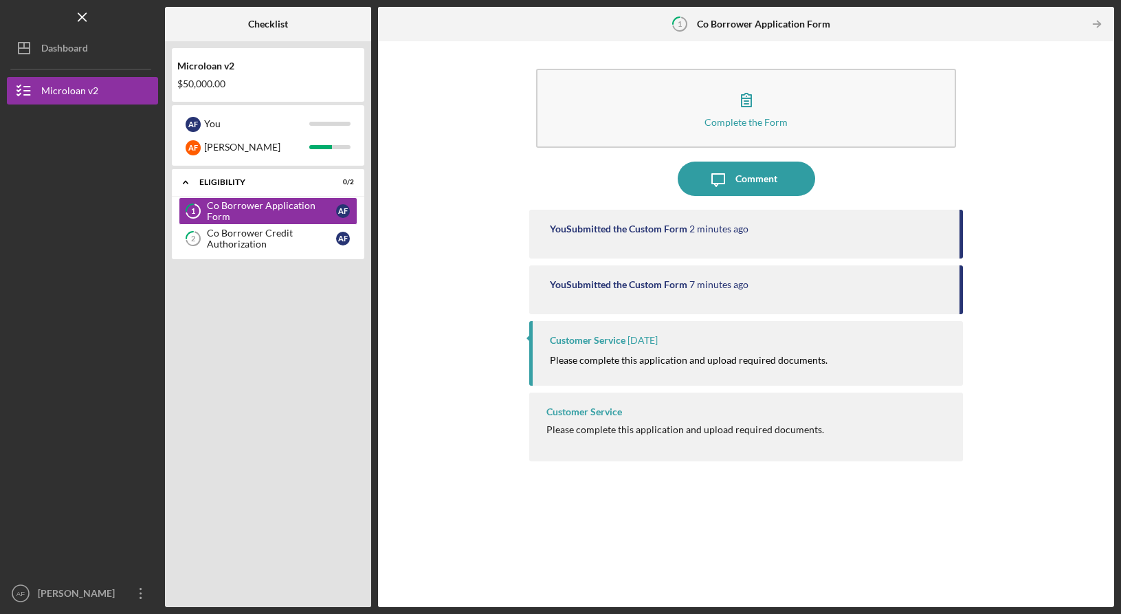
click at [460, 284] on div "Complete the Form Form Icon/Message Comment You Submitted the Custom Form 2 min…" at bounding box center [746, 324] width 723 height 552
click at [89, 22] on icon "Icon/Menu Close" at bounding box center [82, 17] width 31 height 31
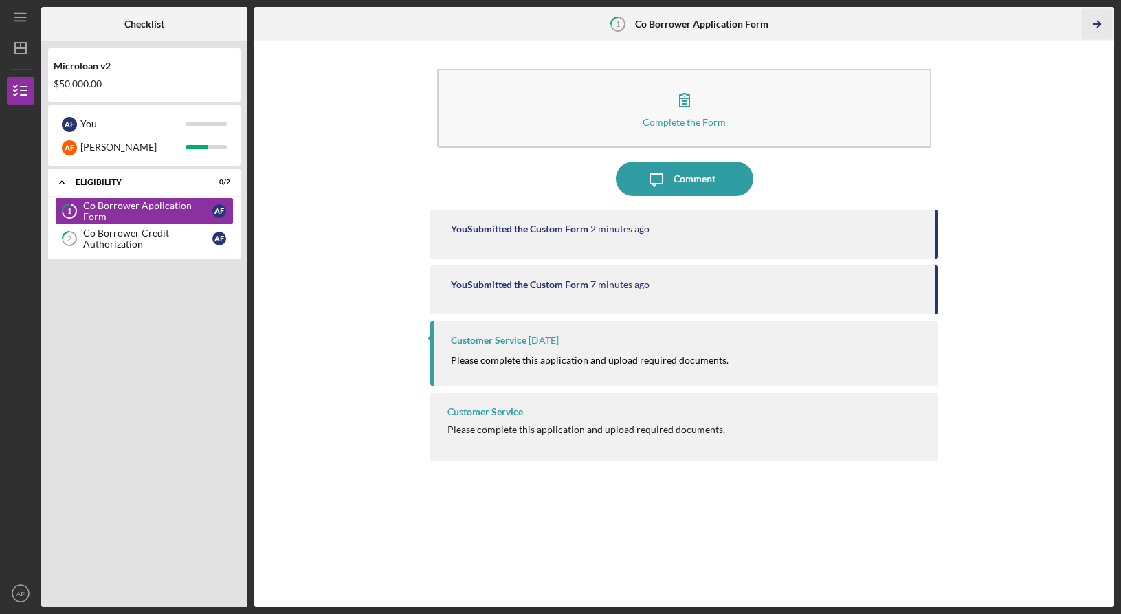
click at [1099, 22] on polyline "button" at bounding box center [1098, 24] width 3 height 6
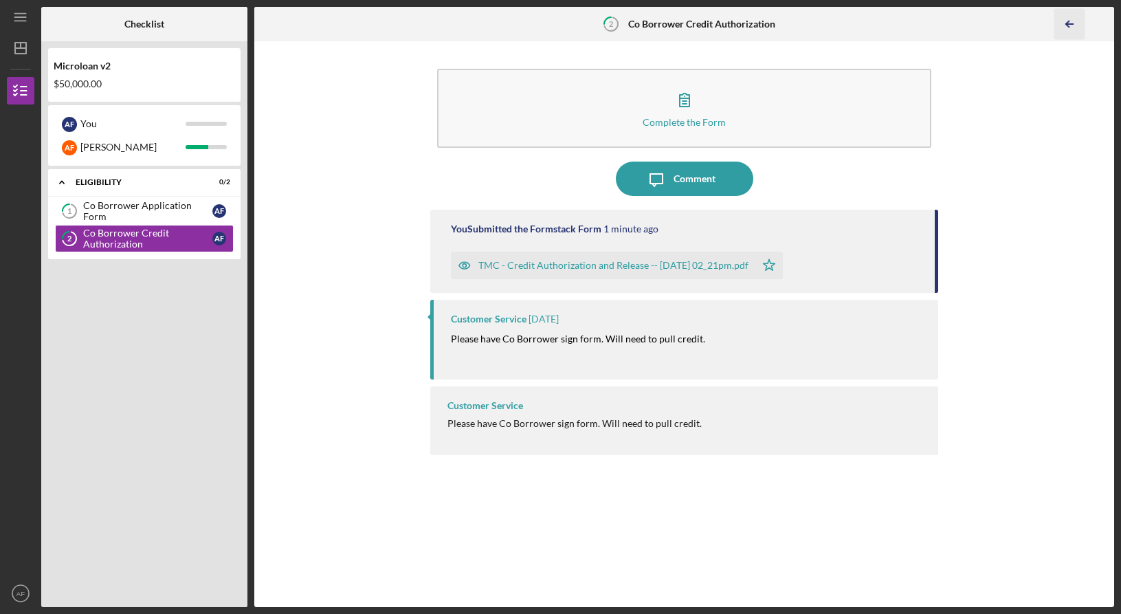
click at [1062, 26] on icon "Icon/Table Pagination Arrow" at bounding box center [1070, 24] width 31 height 31
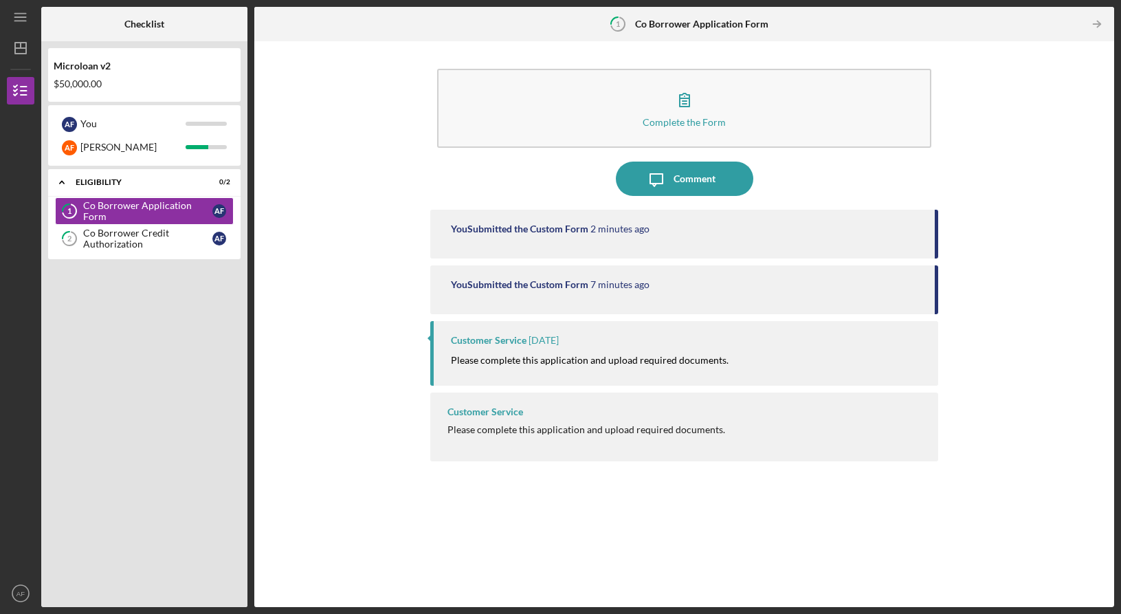
click at [643, 25] on b "Co Borrower Application Form" at bounding box center [701, 24] width 133 height 11
click at [18, 12] on icon "Icon/Menu" at bounding box center [20, 17] width 31 height 31
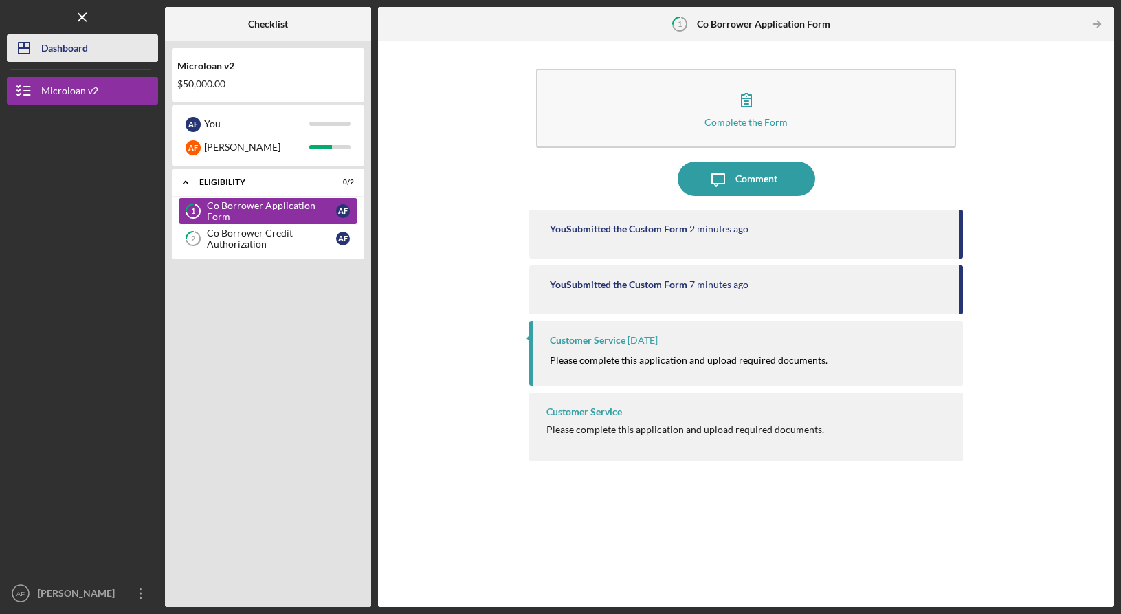
click at [74, 47] on div "Dashboard" at bounding box center [64, 49] width 47 height 31
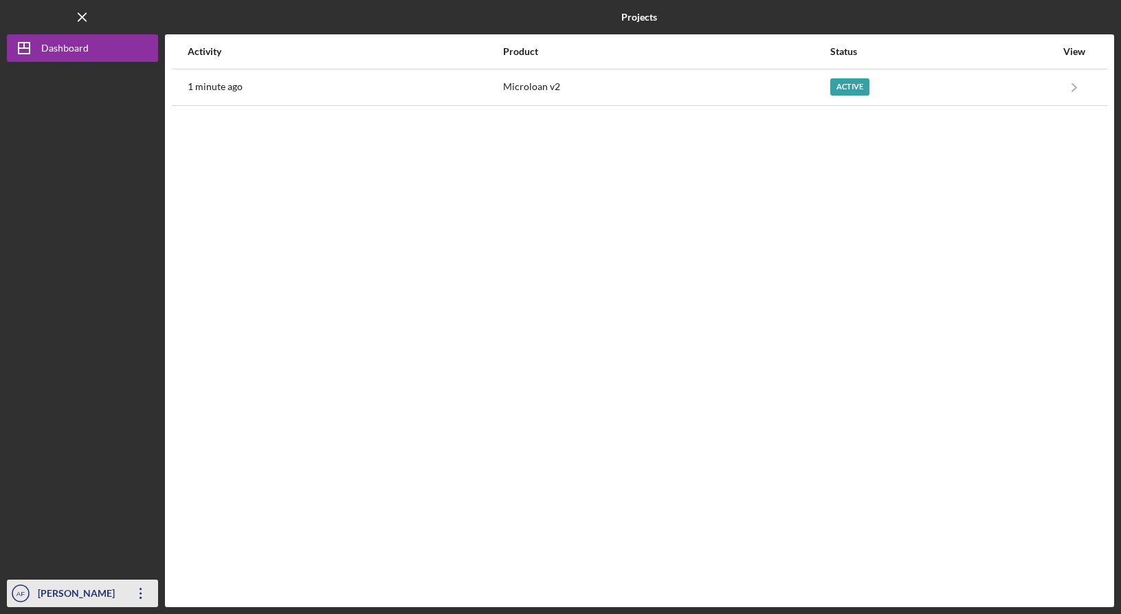
click at [122, 591] on div "[PERSON_NAME]" at bounding box center [78, 595] width 89 height 31
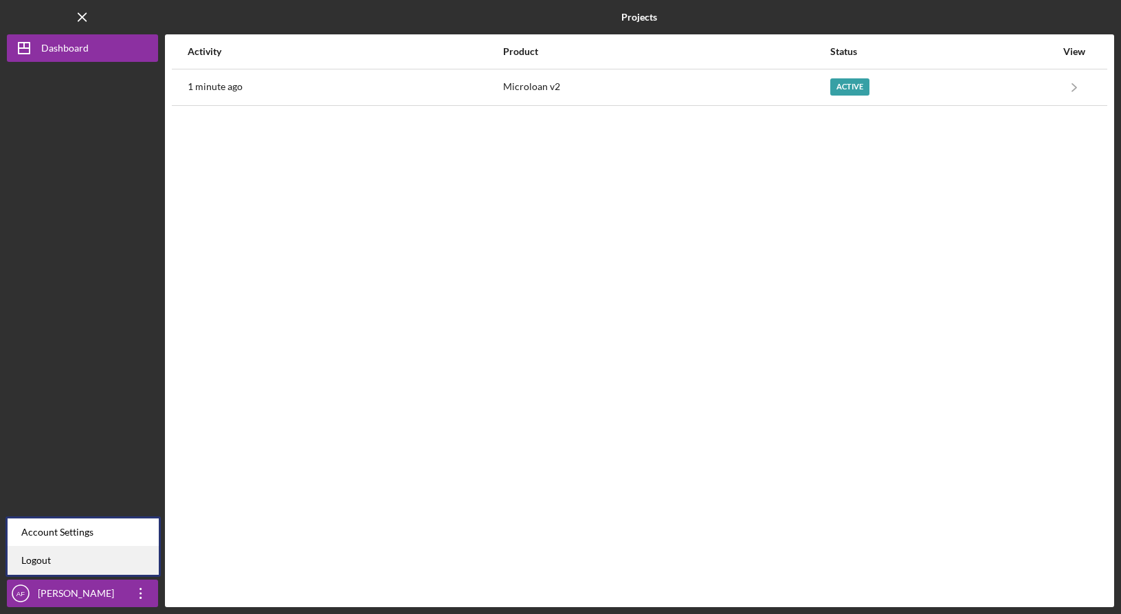
click at [109, 551] on link "Logout" at bounding box center [83, 561] width 151 height 28
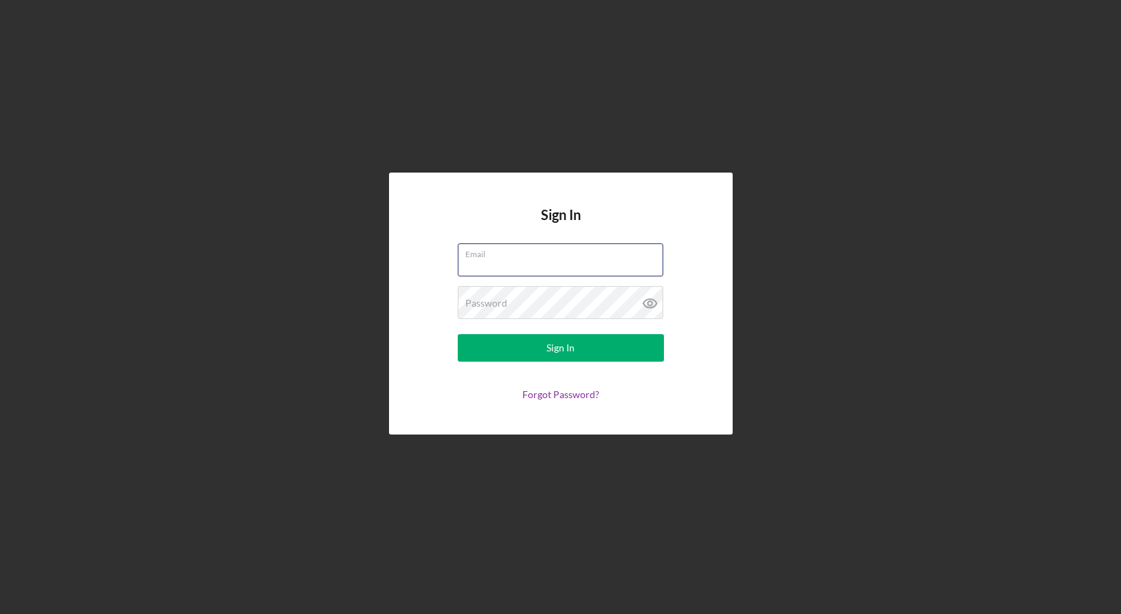
type input "[PERSON_NAME][EMAIL_ADDRESS][DOMAIN_NAME]"
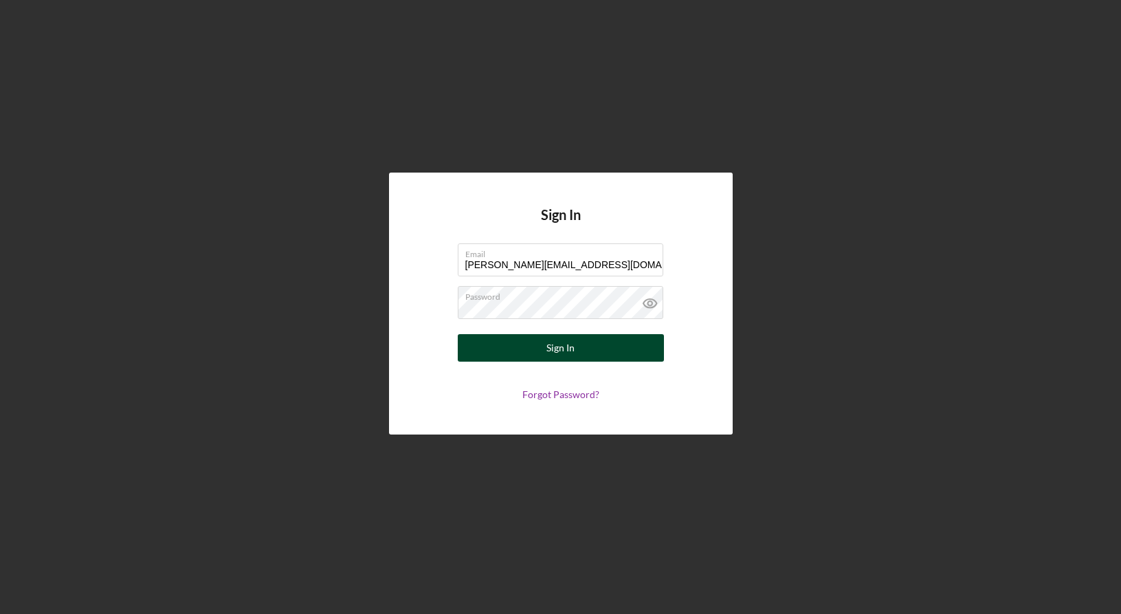
click at [575, 346] on button "Sign In" at bounding box center [561, 347] width 206 height 27
